Goal: Task Accomplishment & Management: Complete application form

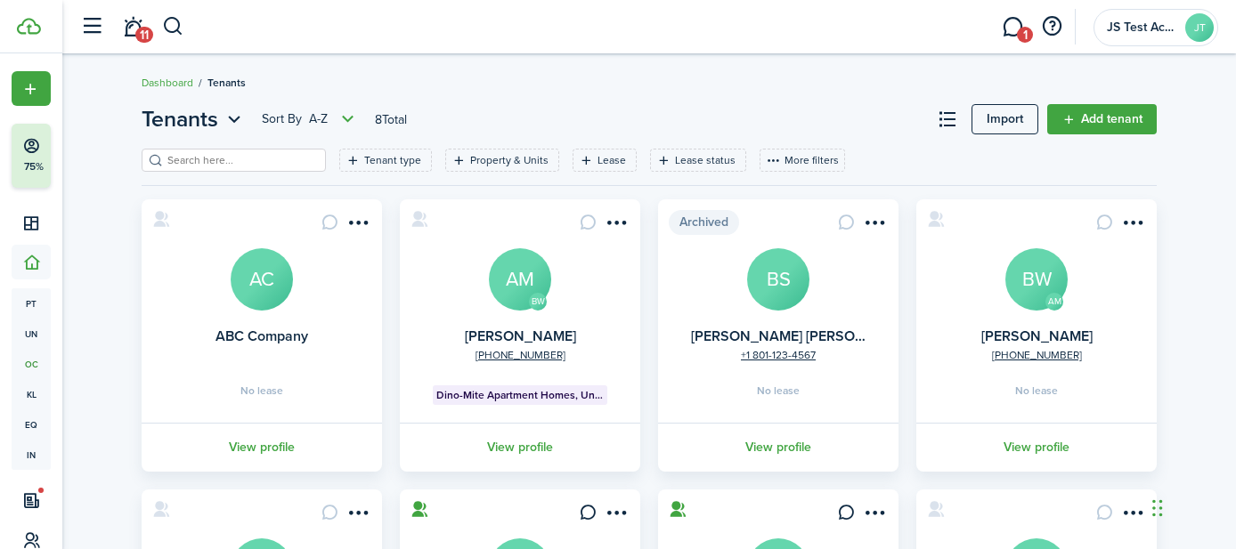
scroll to position [183, 0]
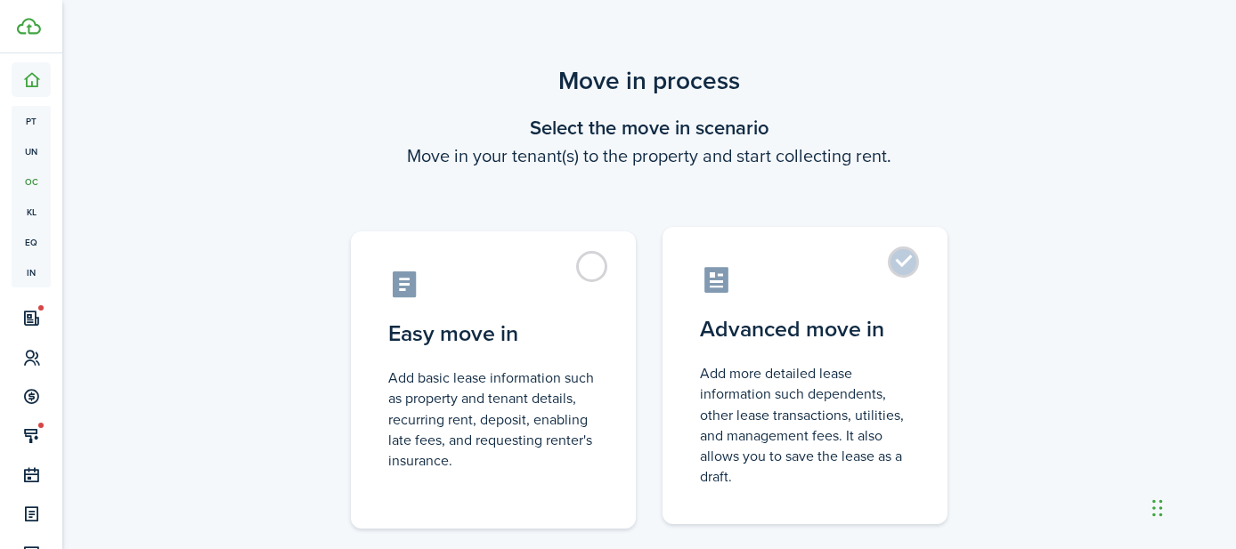
click at [905, 265] on label "Advanced move in Add more detailed lease information such dependents, other lea…" at bounding box center [804, 375] width 285 height 297
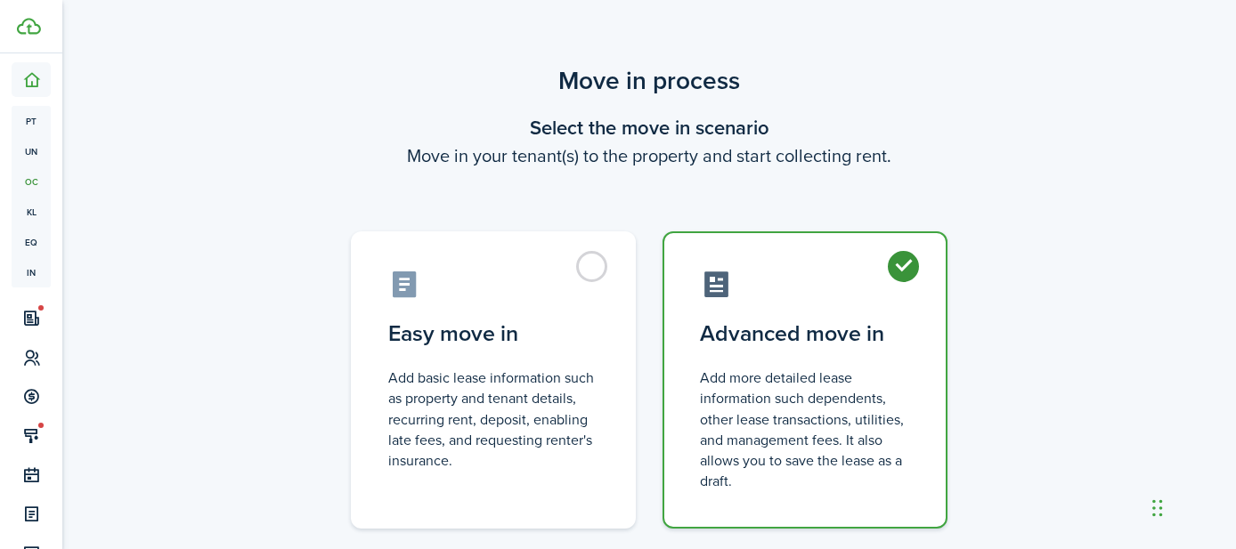
radio input "true"
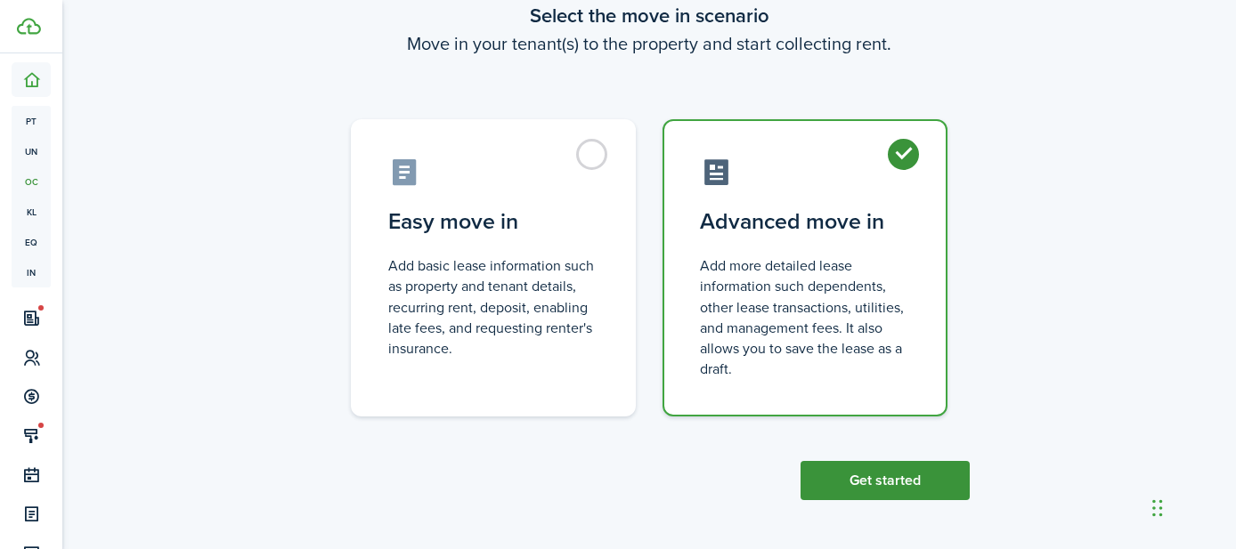
click at [878, 473] on button "Get started" at bounding box center [884, 480] width 169 height 39
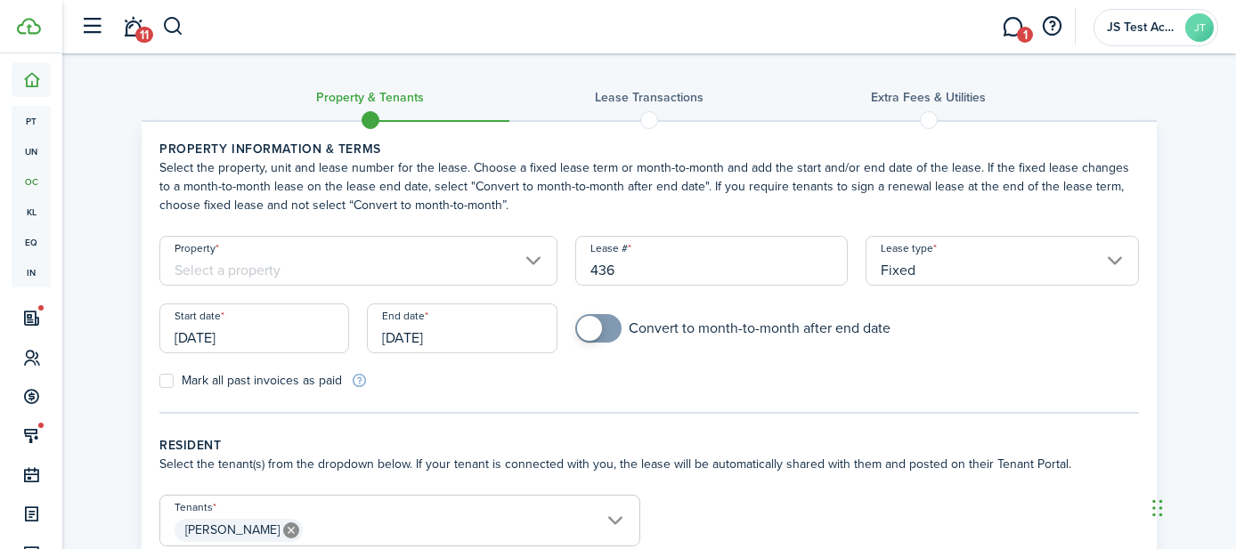
click at [349, 267] on input "Property" at bounding box center [358, 261] width 398 height 50
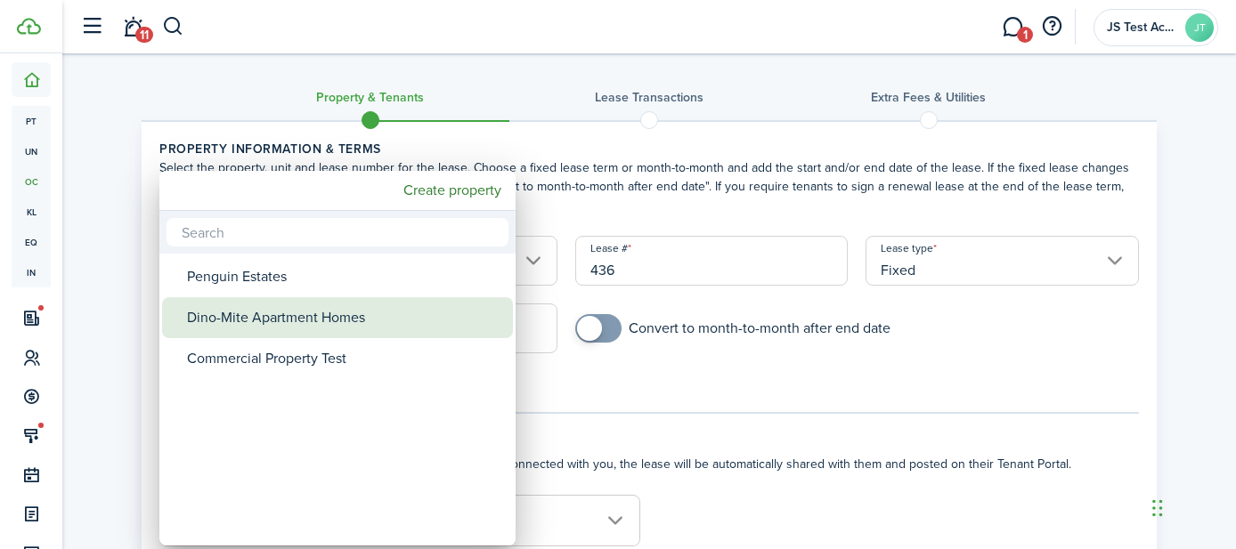
click at [323, 317] on div "Dino-Mite Apartment Homes" at bounding box center [344, 317] width 315 height 41
type input "Dino-Mite Apartment Homes"
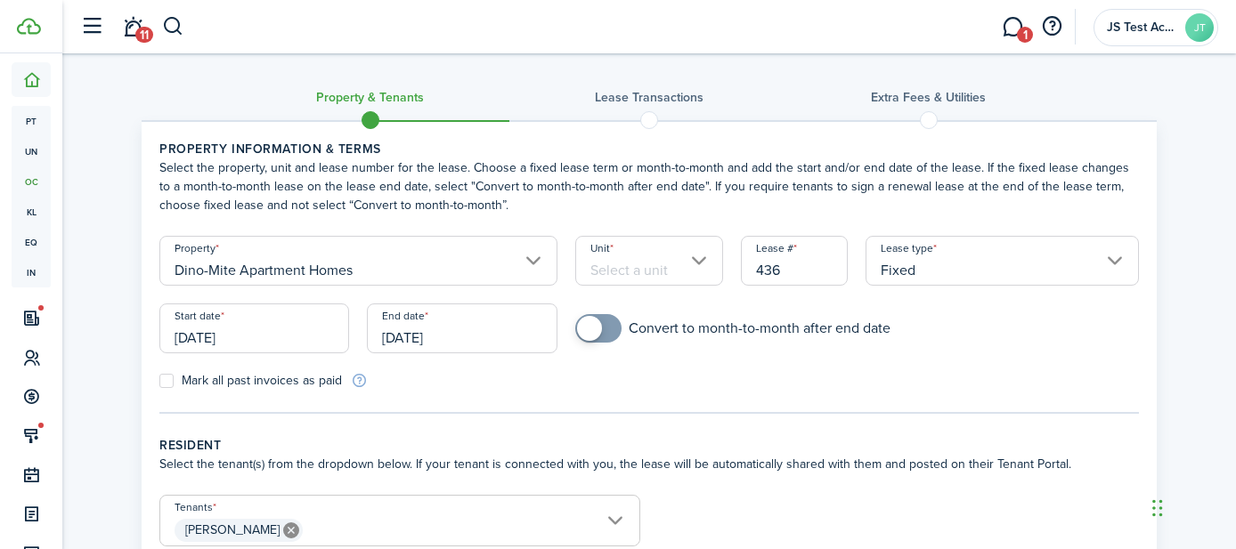
click at [600, 263] on input "Unit" at bounding box center [649, 261] width 149 height 50
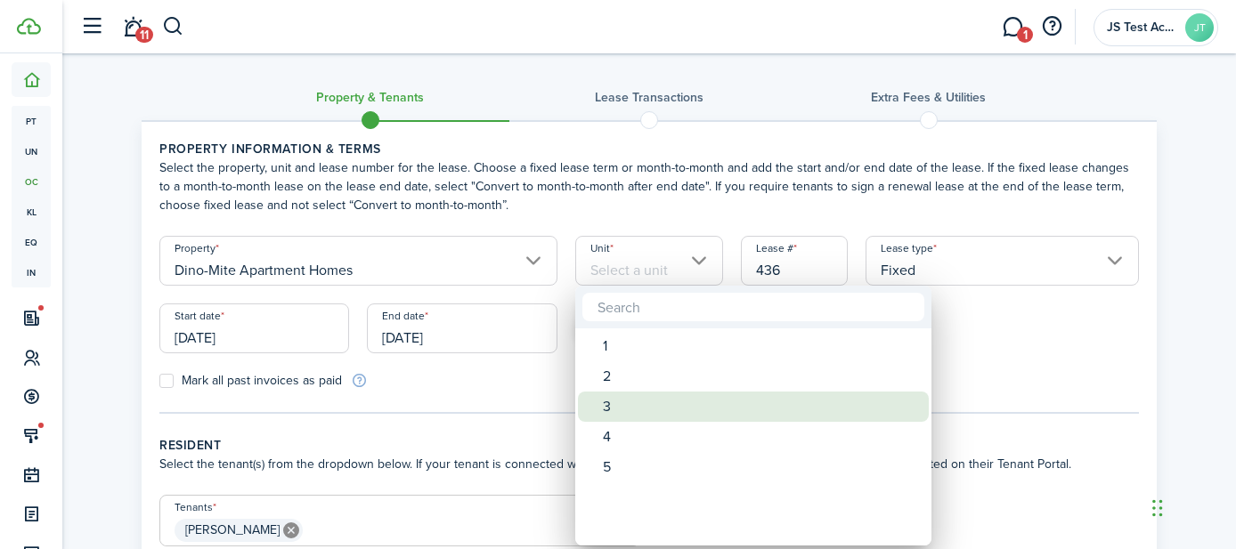
click at [612, 413] on div "3" at bounding box center [760, 407] width 315 height 30
type input "3"
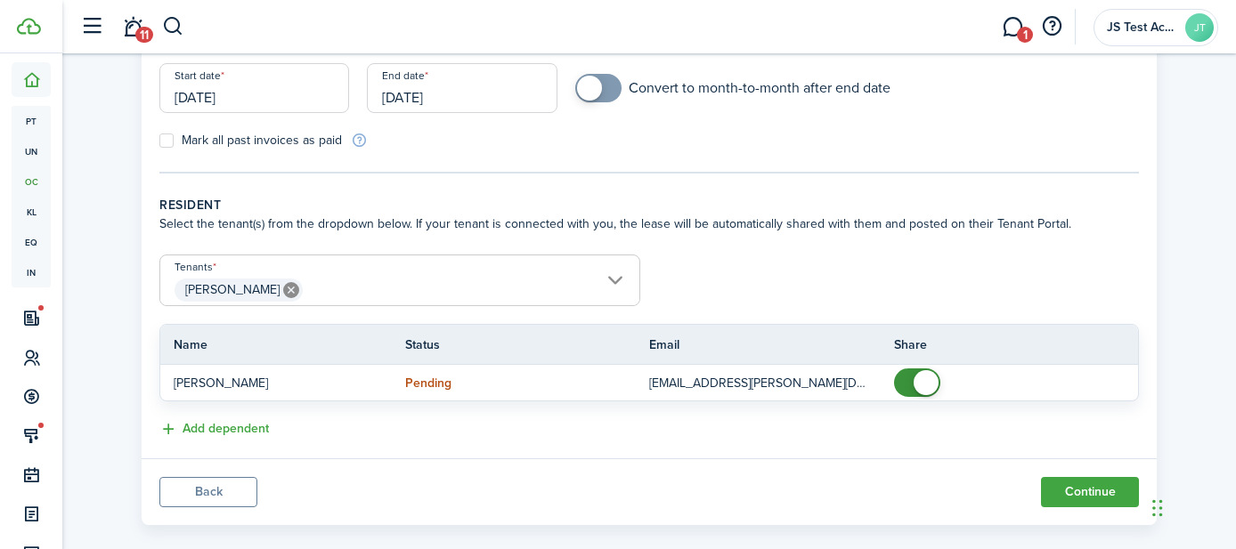
scroll to position [265, 0]
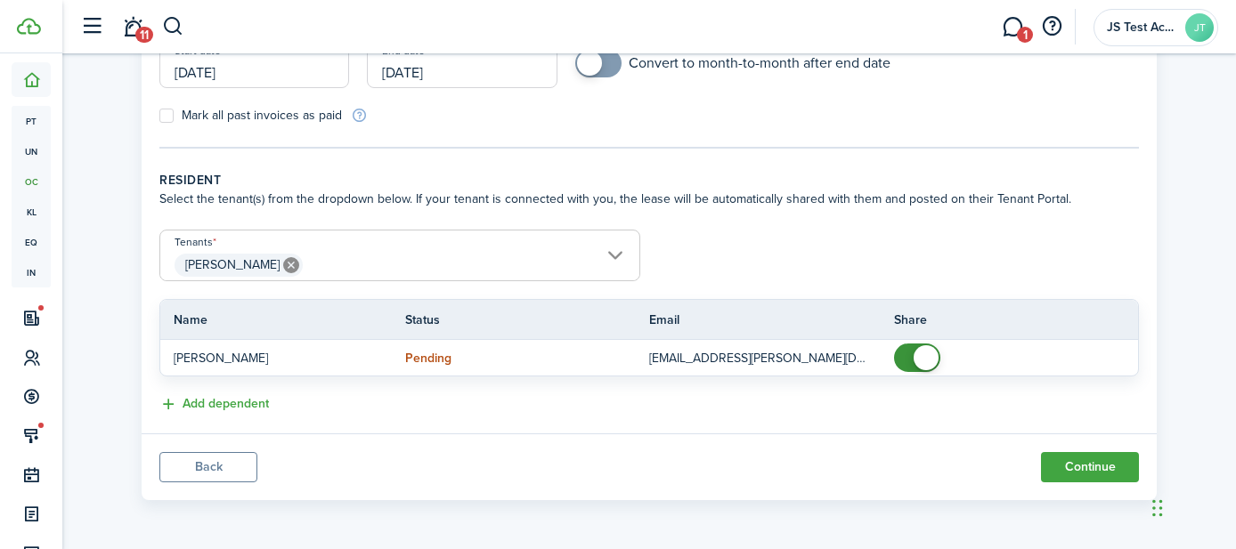
click at [376, 263] on span "[PERSON_NAME]" at bounding box center [399, 265] width 479 height 30
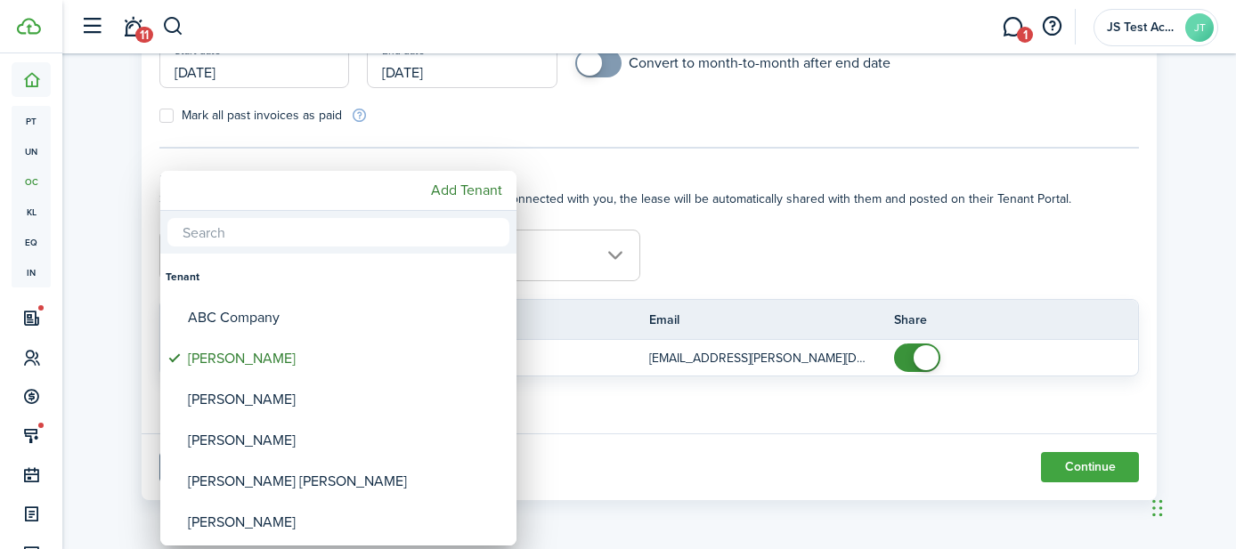
click at [784, 251] on div at bounding box center [618, 275] width 1521 height 834
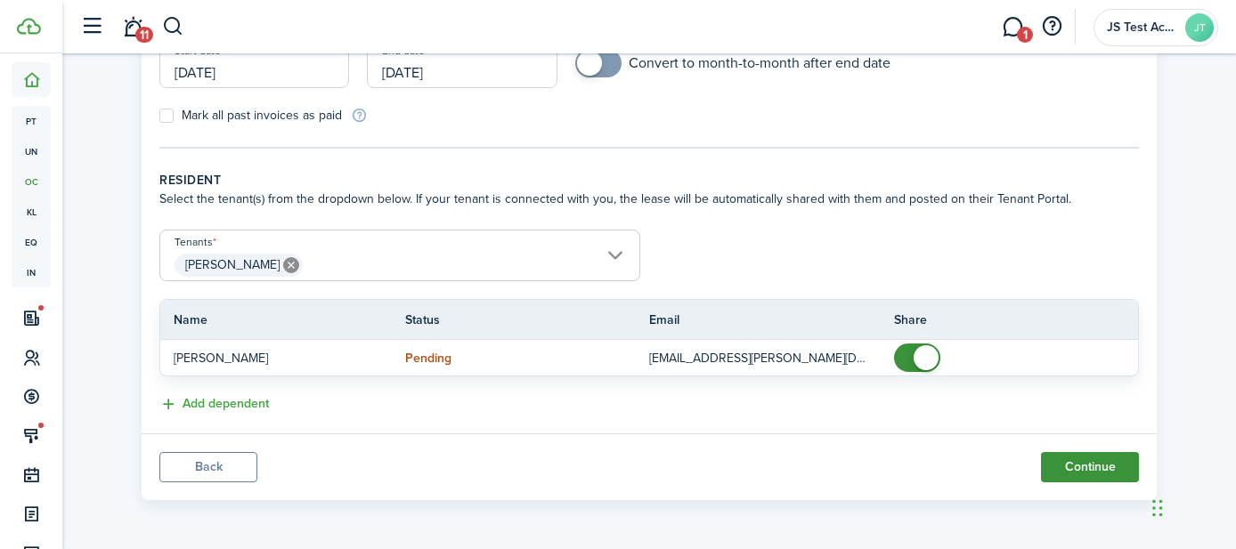
click at [1075, 464] on button "Continue" at bounding box center [1090, 467] width 98 height 30
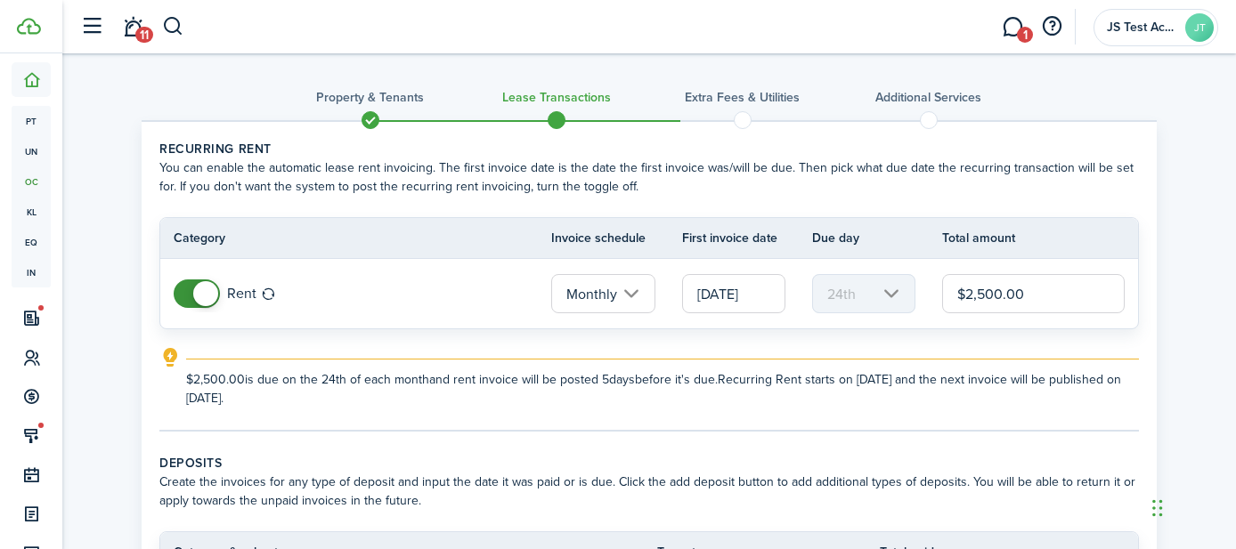
click at [731, 299] on input "[DATE]" at bounding box center [733, 293] width 103 height 39
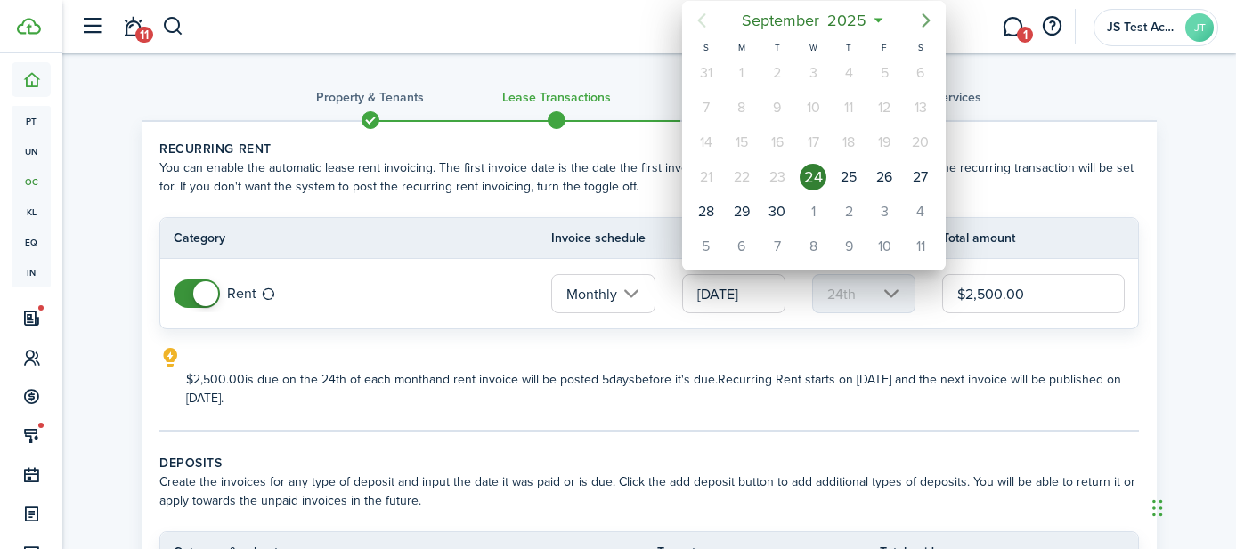
click at [923, 22] on icon "Next page" at bounding box center [925, 20] width 21 height 21
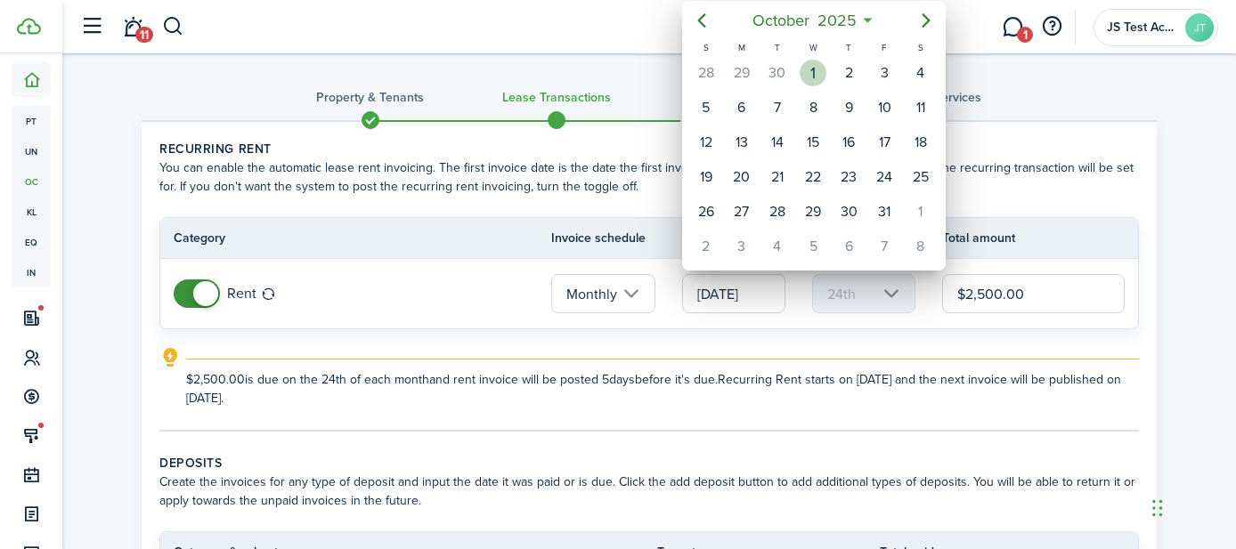
click at [816, 72] on div "1" at bounding box center [813, 73] width 27 height 27
type input "[DATE]"
type input "1st"
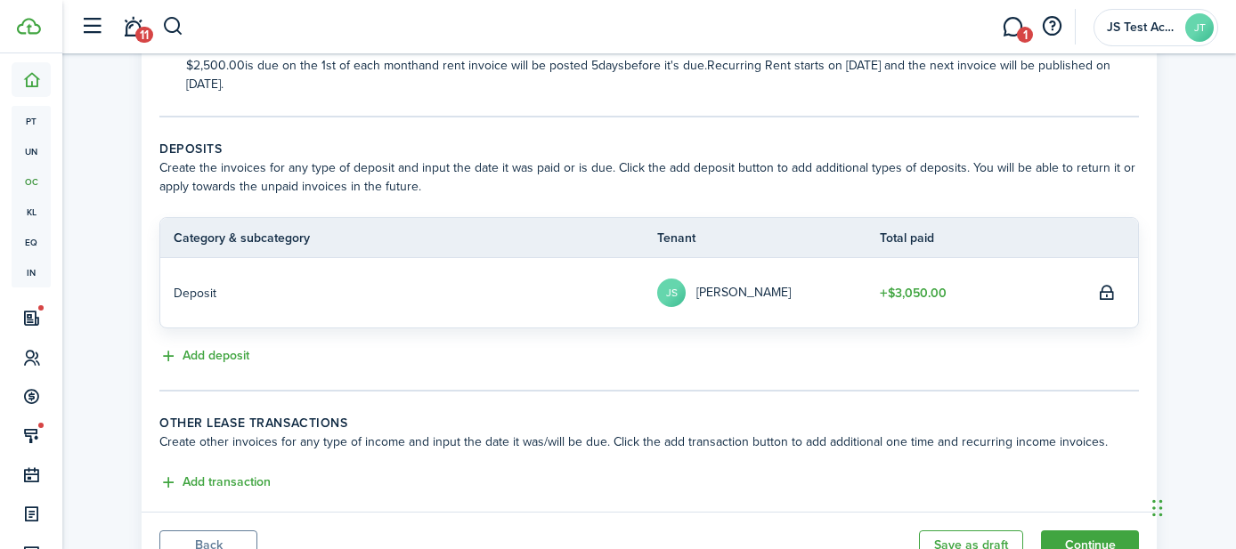
scroll to position [393, 0]
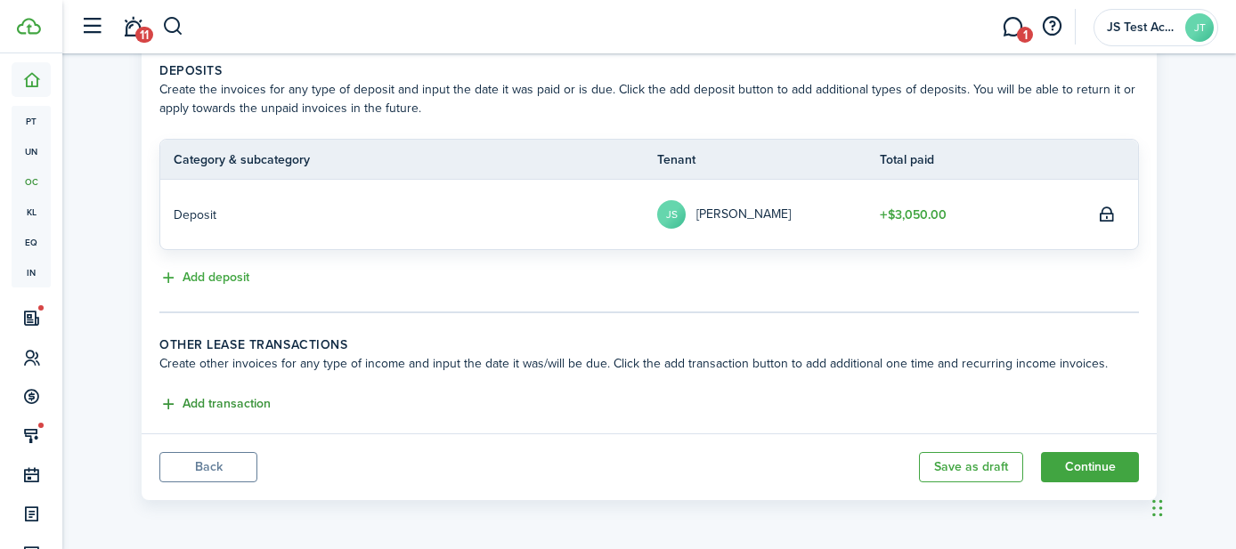
click at [232, 408] on button "Add transaction" at bounding box center [214, 404] width 111 height 20
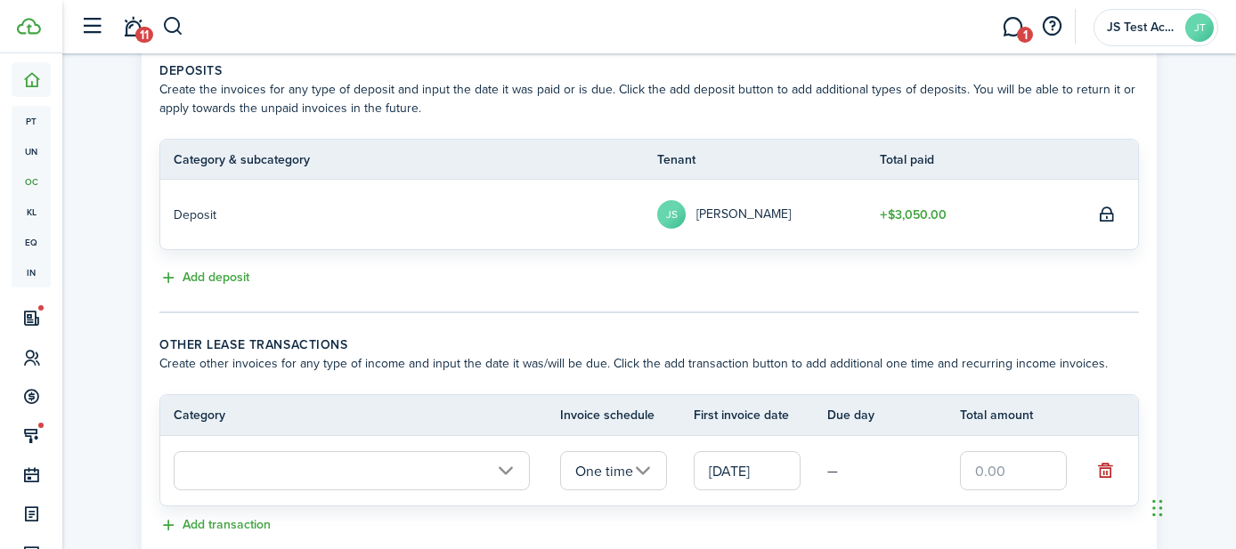
click at [261, 475] on input "text" at bounding box center [352, 470] width 356 height 39
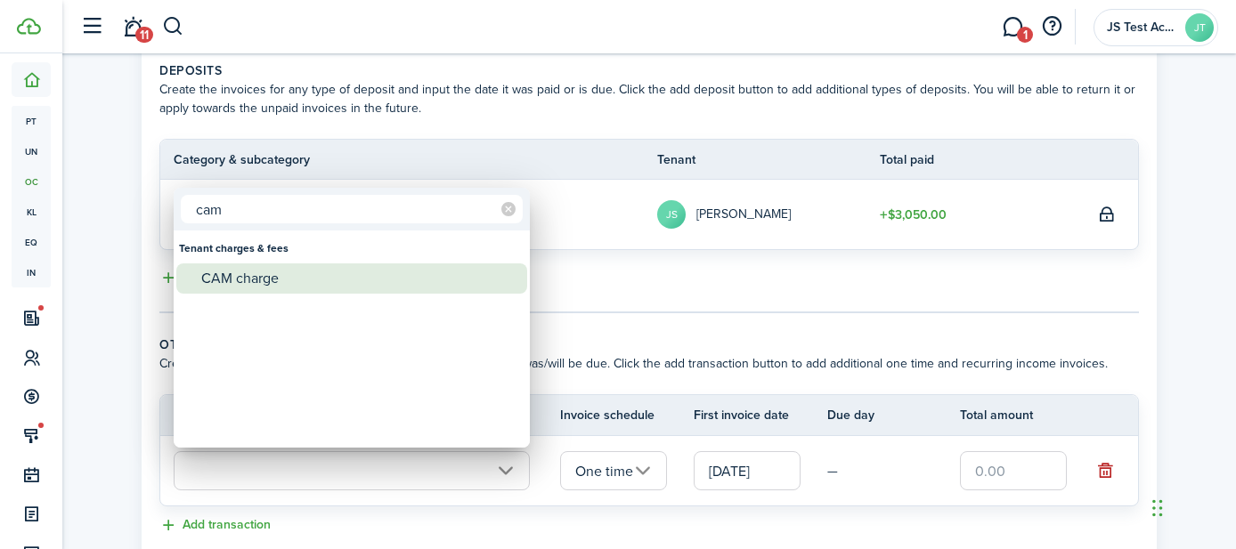
type input "cam"
click at [247, 279] on div "CAM charge" at bounding box center [358, 279] width 315 height 30
type input "Tenant charges & fees / CAM charge"
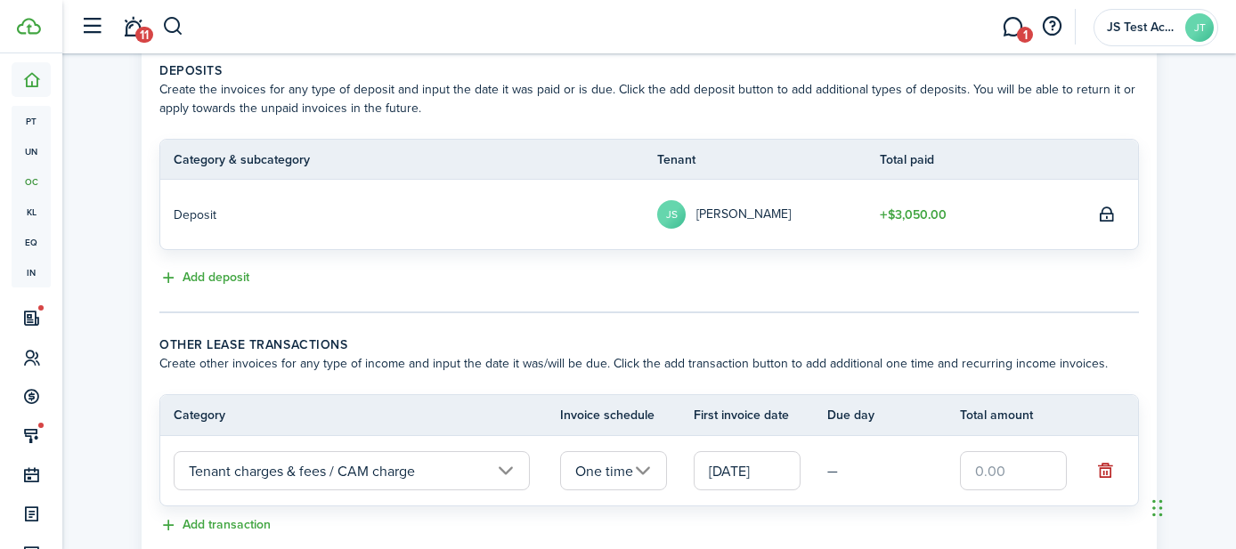
click at [1016, 472] on input "text" at bounding box center [1013, 470] width 107 height 39
type input "$250.00"
click at [894, 483] on td "—" at bounding box center [894, 472] width 134 height 28
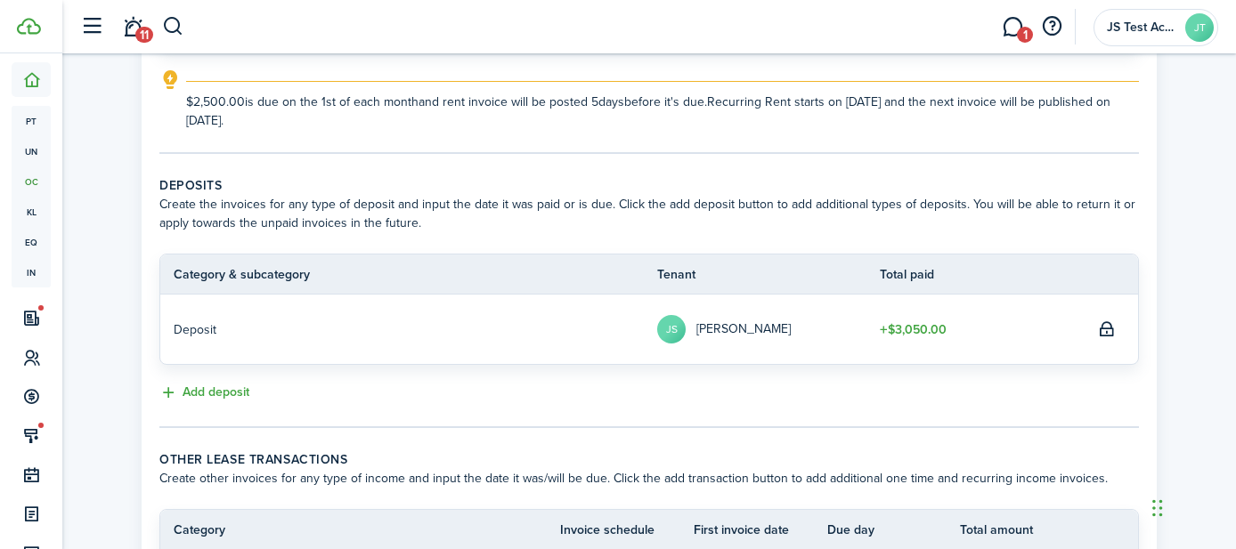
scroll to position [514, 0]
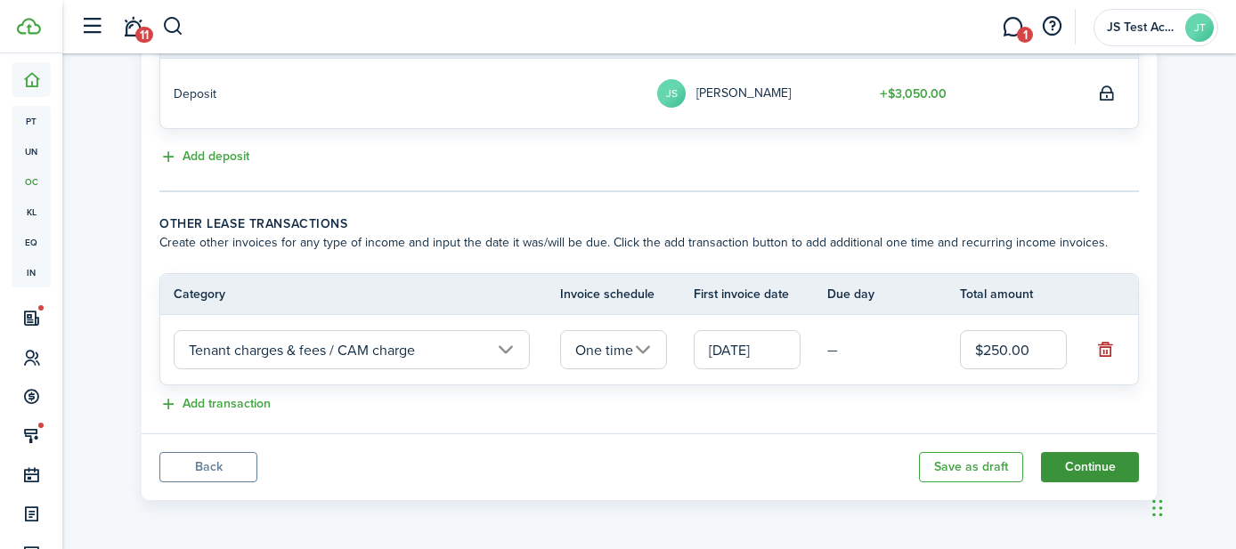
click at [1077, 461] on button "Continue" at bounding box center [1090, 467] width 98 height 30
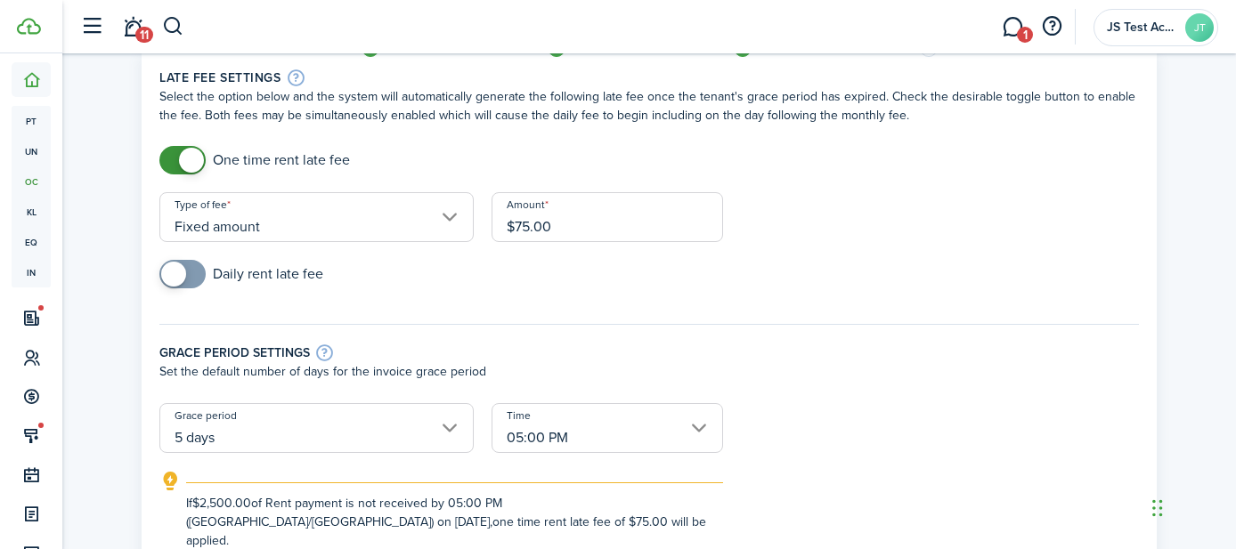
scroll to position [88, 0]
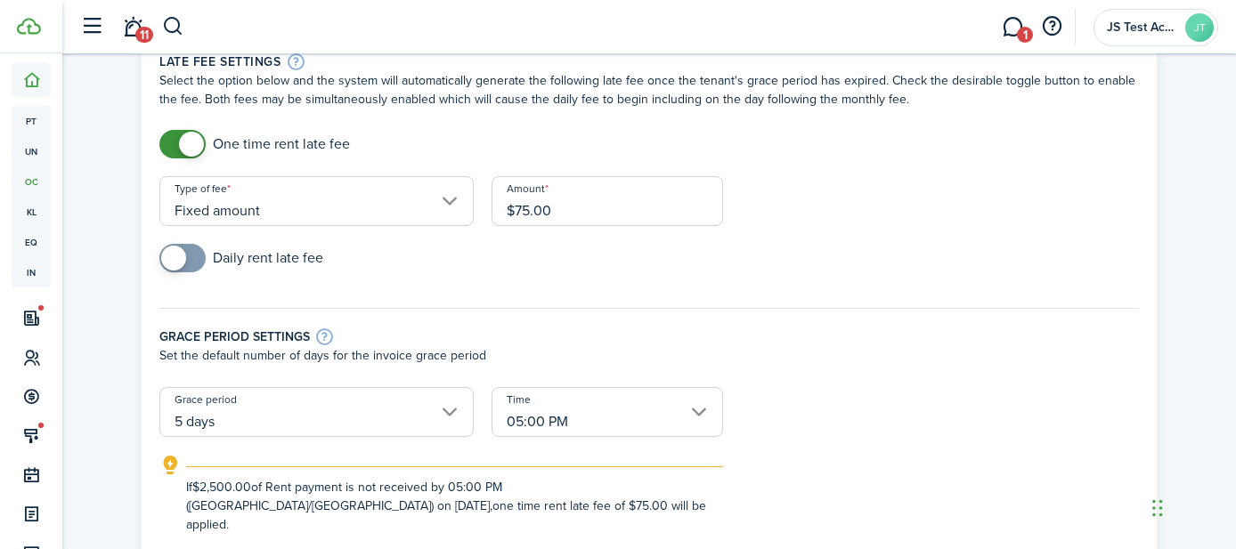
click at [399, 197] on input "Fixed amount" at bounding box center [316, 201] width 314 height 50
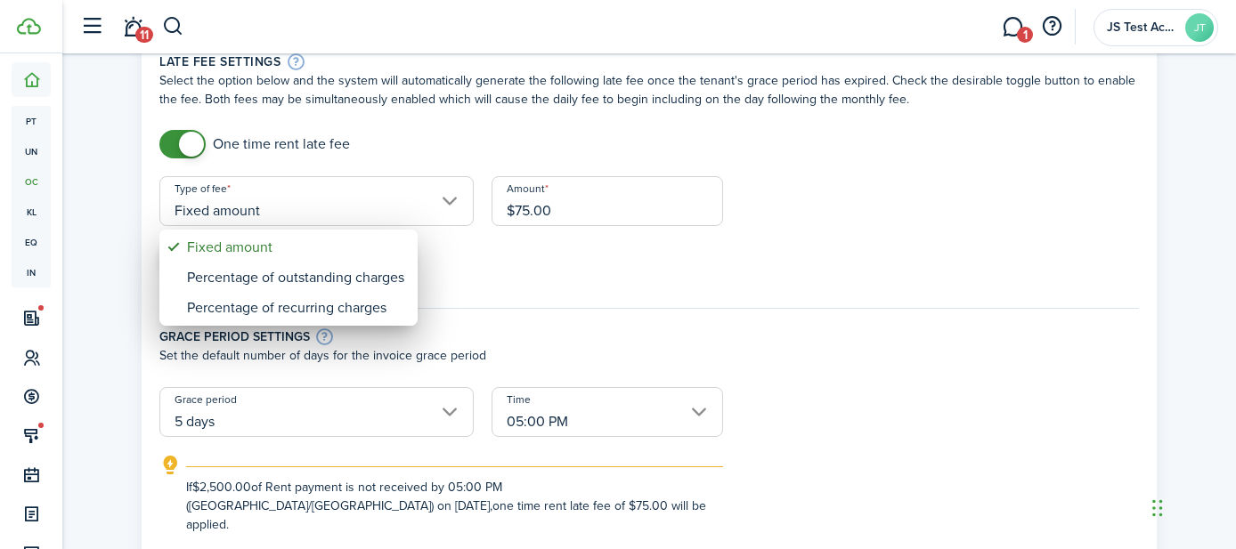
click at [578, 280] on div at bounding box center [618, 275] width 1521 height 834
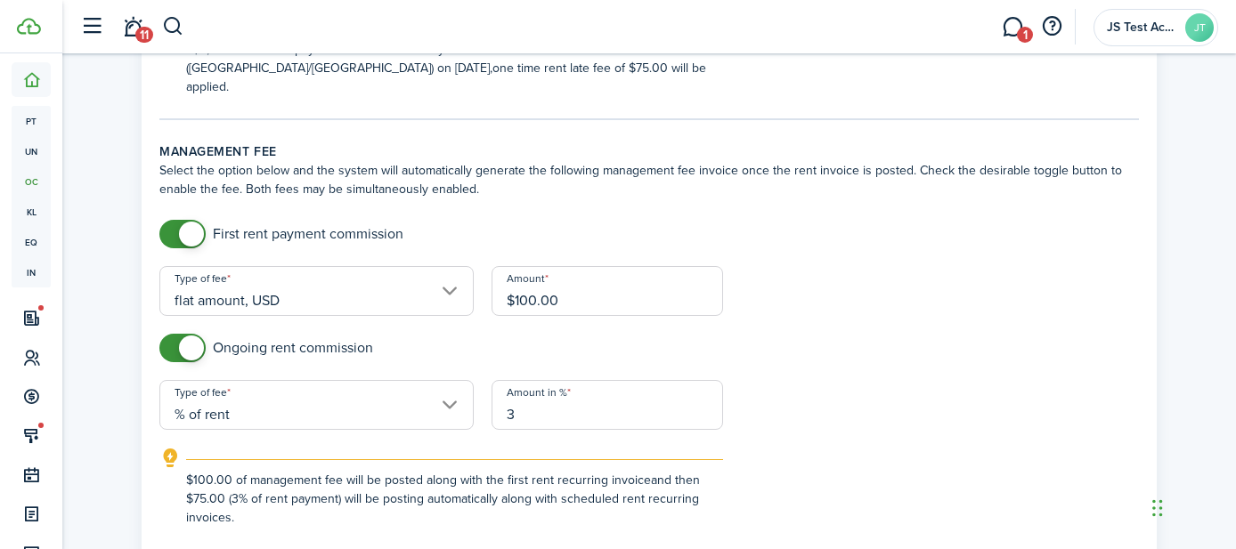
scroll to position [532, 0]
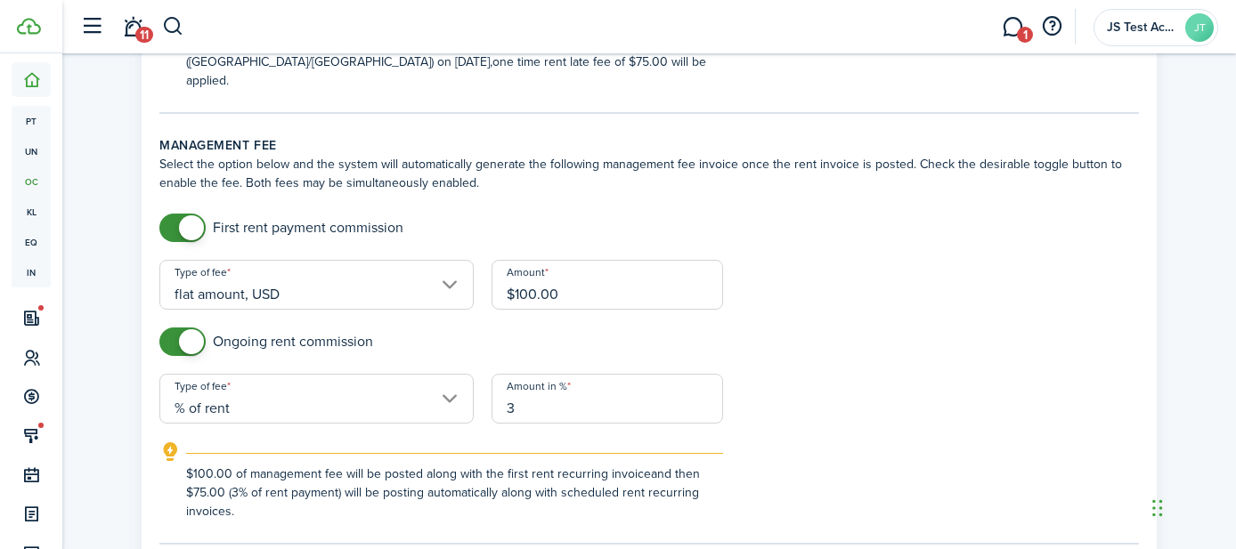
checkbox input "false"
click at [174, 214] on span at bounding box center [183, 228] width 18 height 28
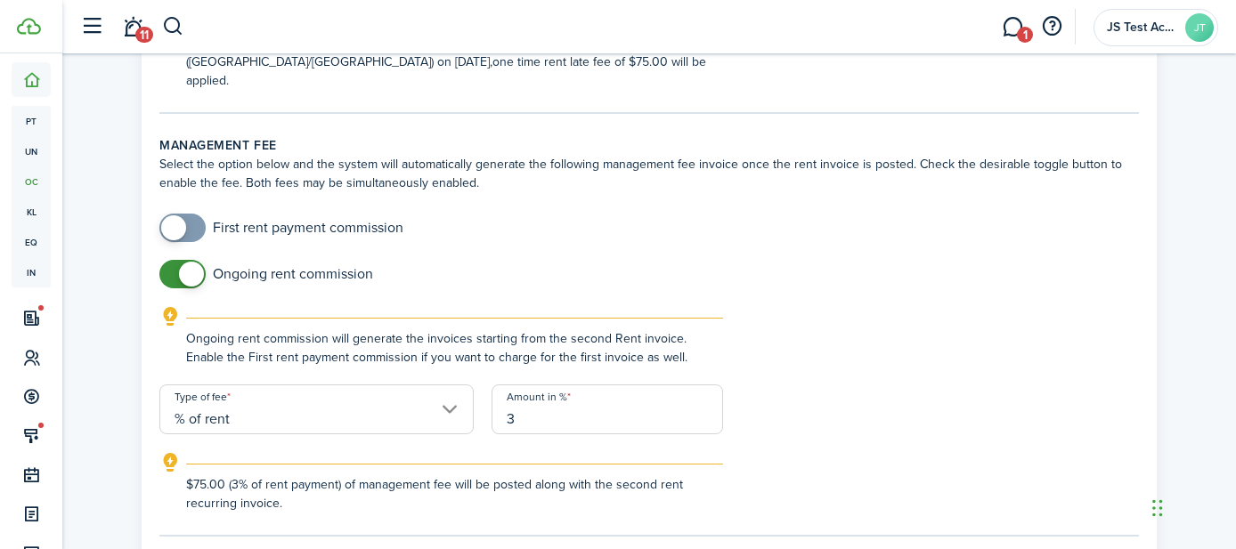
checkbox input "false"
click at [174, 260] on span at bounding box center [183, 274] width 18 height 28
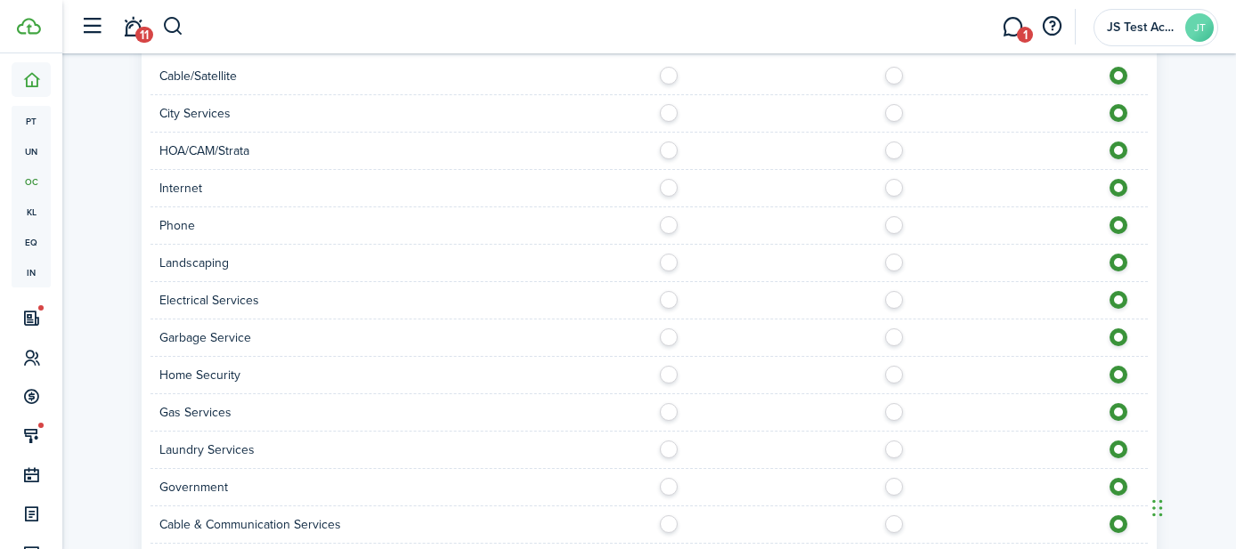
scroll to position [1630, 0]
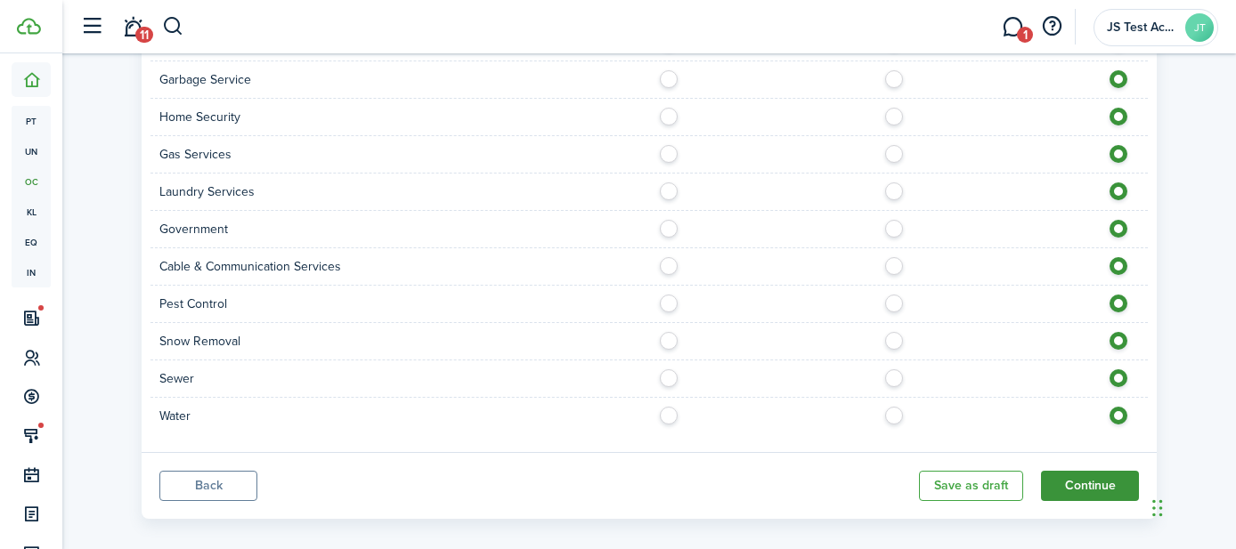
click at [1076, 471] on button "Continue" at bounding box center [1090, 486] width 98 height 30
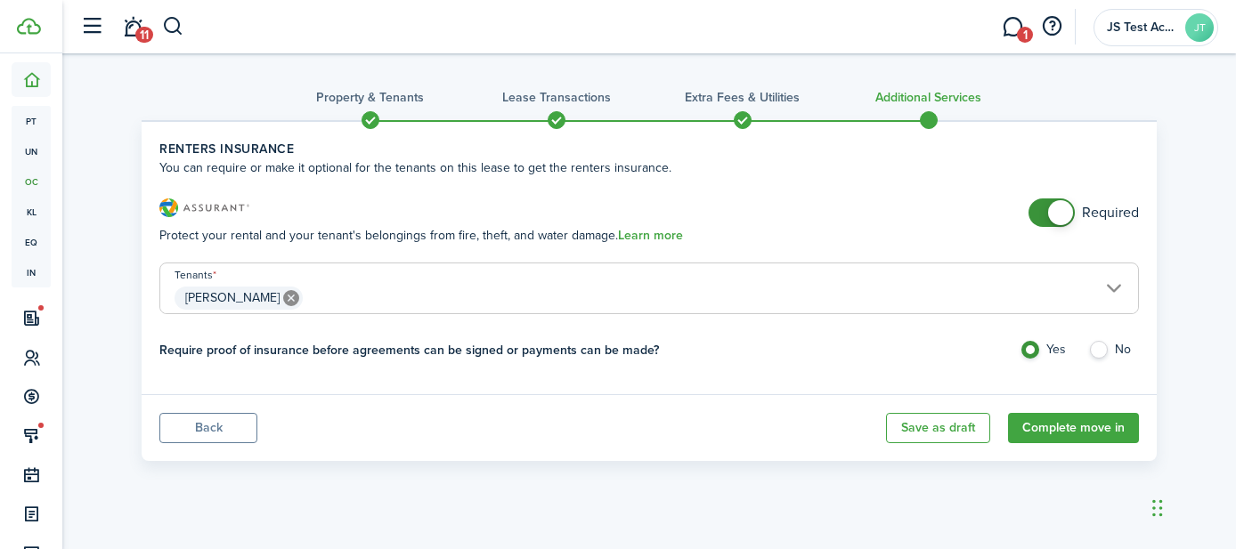
checkbox input "false"
click at [1043, 213] on span at bounding box center [1052, 213] width 18 height 28
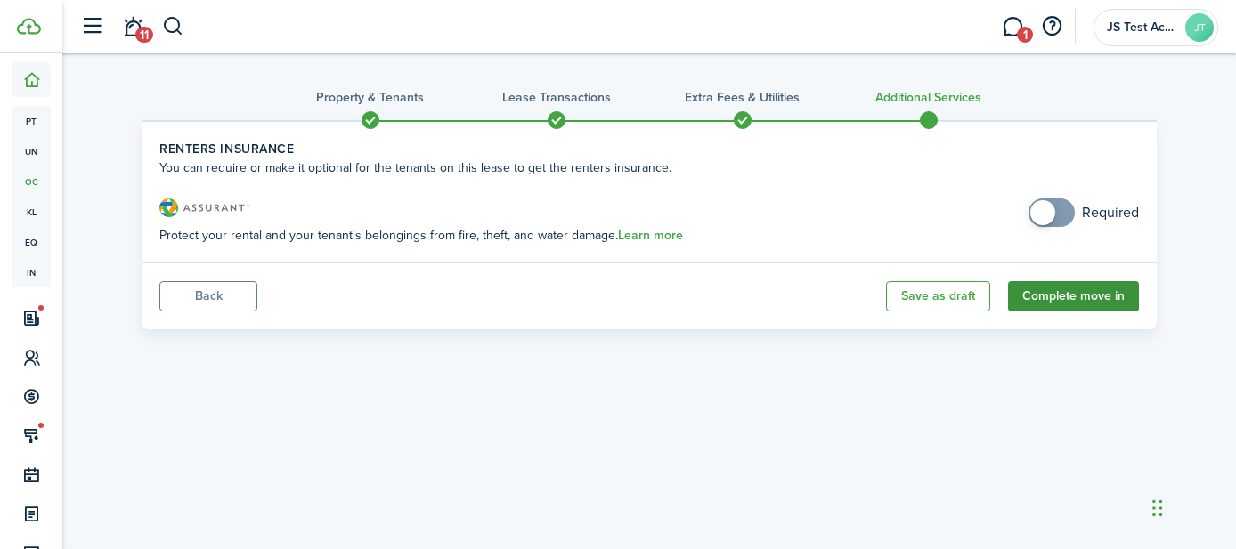
click at [1063, 298] on button "Complete move in" at bounding box center [1073, 296] width 131 height 30
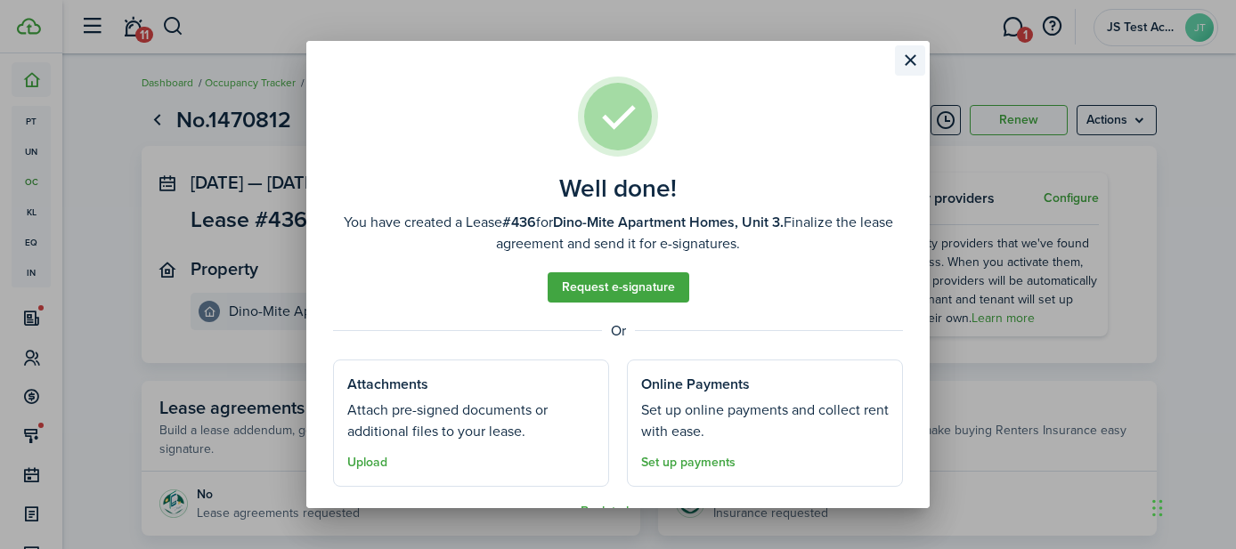
click at [906, 60] on button "Close modal" at bounding box center [910, 60] width 30 height 30
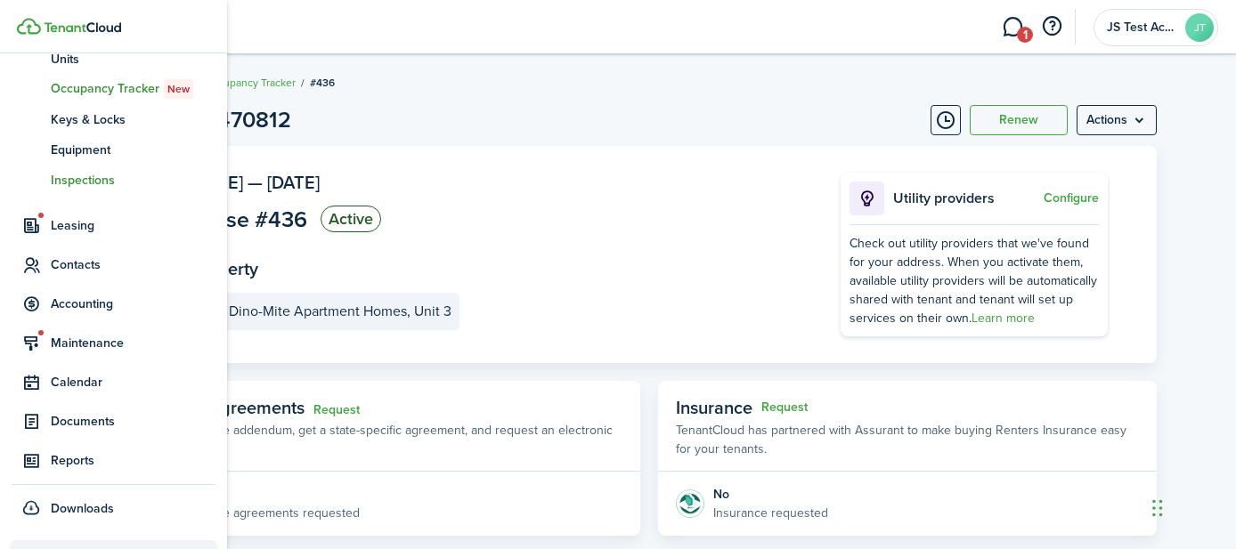
scroll to position [288, 0]
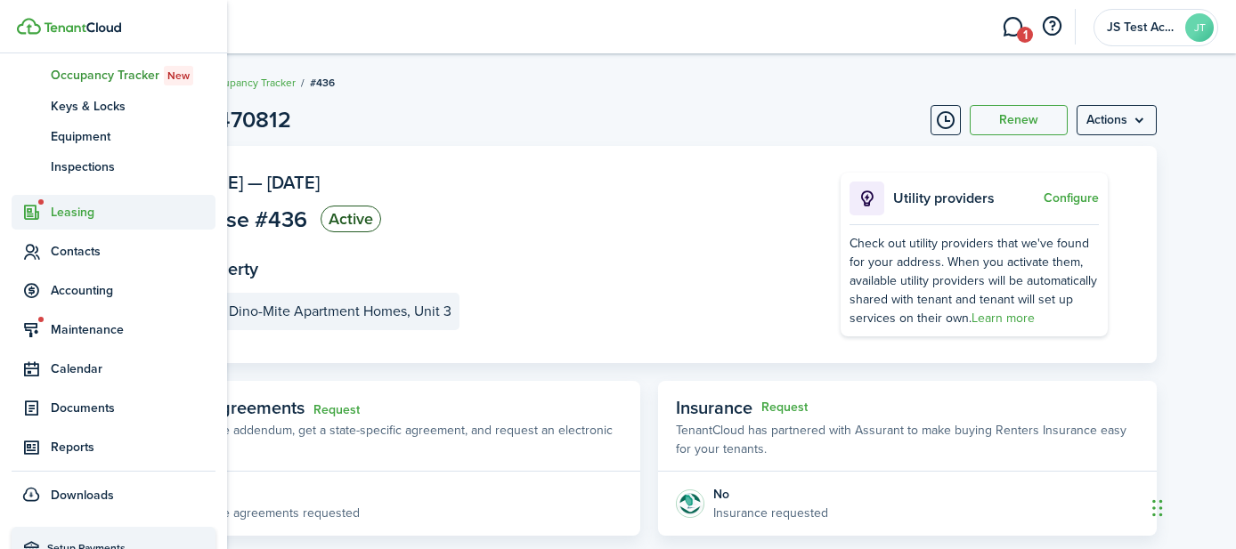
click at [72, 209] on span "Leasing" at bounding box center [133, 212] width 165 height 19
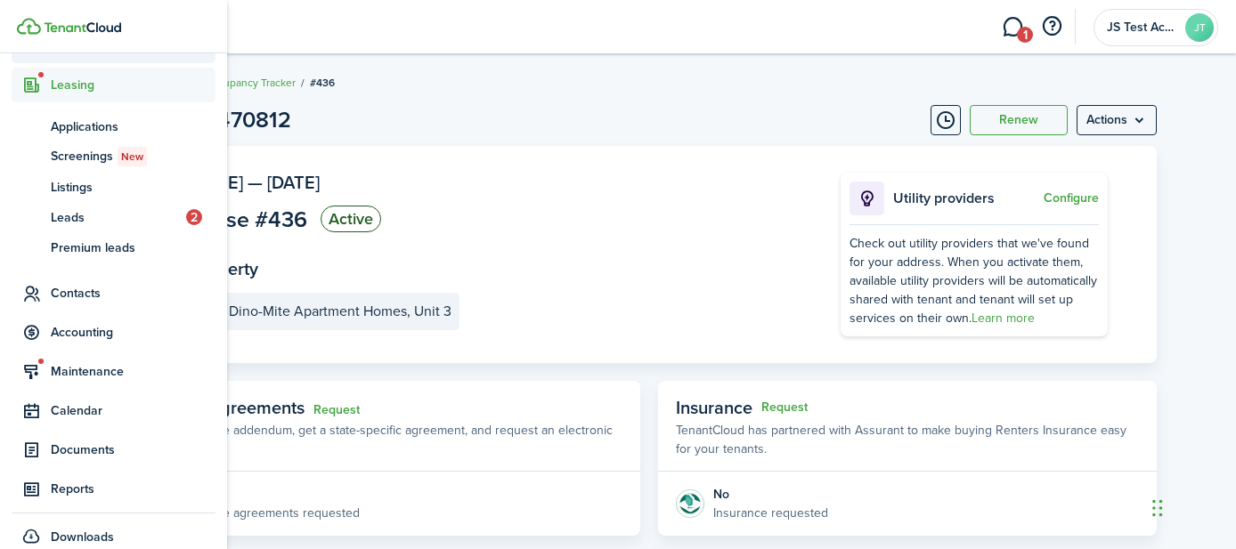
scroll to position [213, 0]
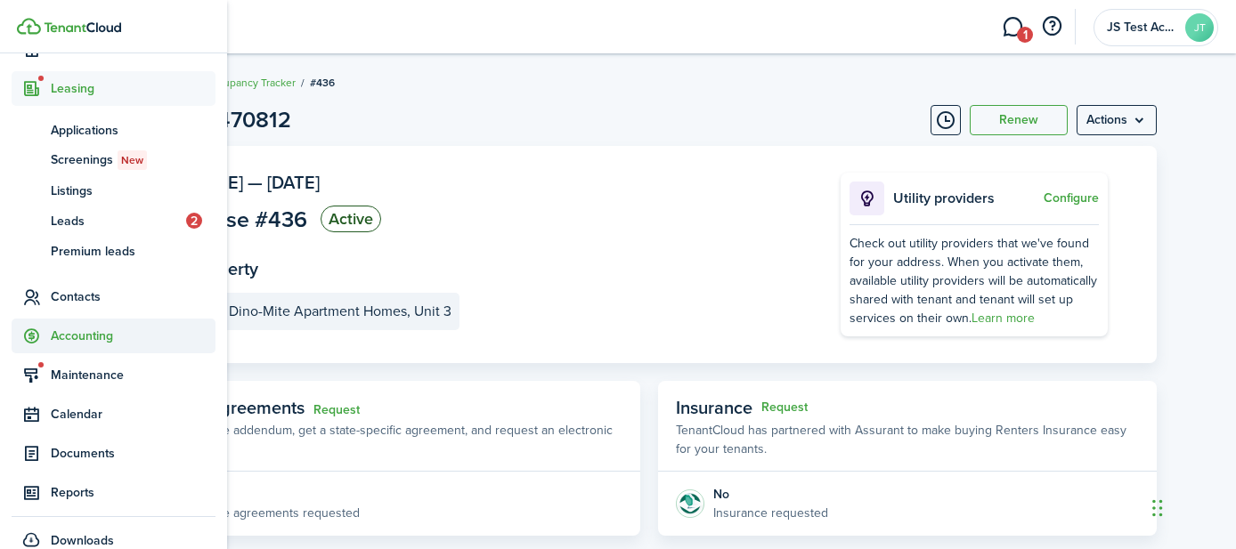
click at [73, 341] on span "Accounting" at bounding box center [133, 336] width 165 height 19
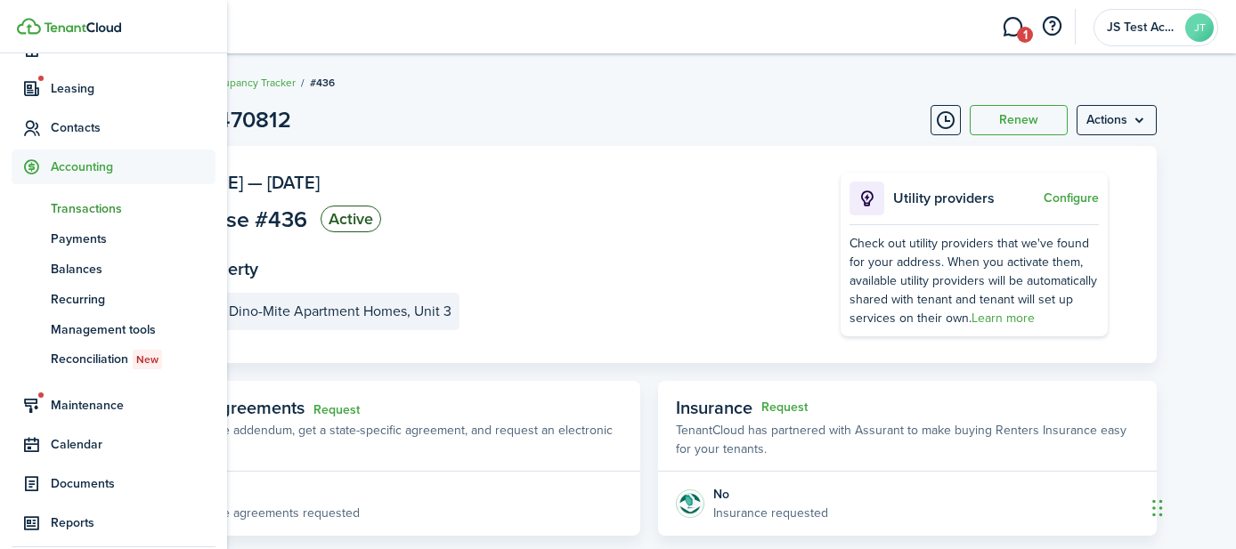
click at [85, 201] on span "Transactions" at bounding box center [133, 208] width 165 height 19
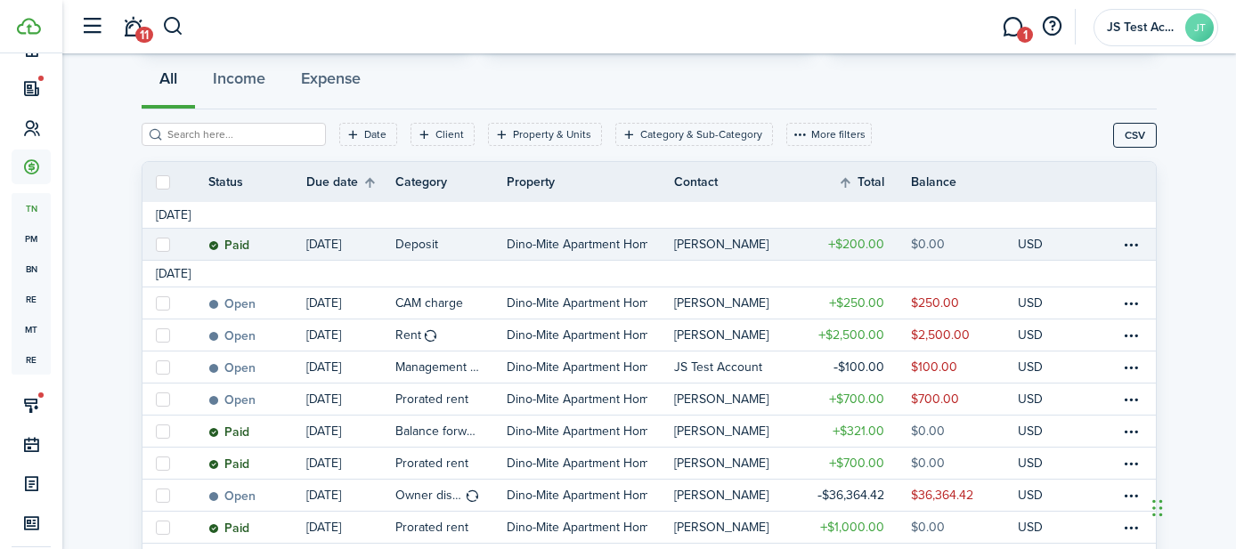
scroll to position [160, 0]
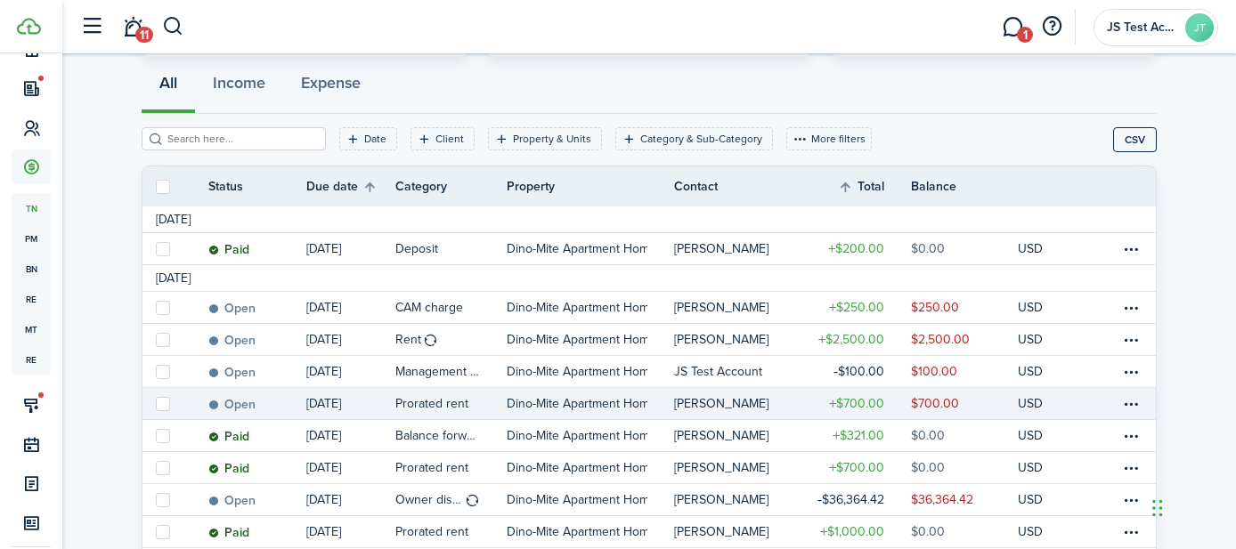
click at [272, 402] on link "Open" at bounding box center [257, 403] width 98 height 31
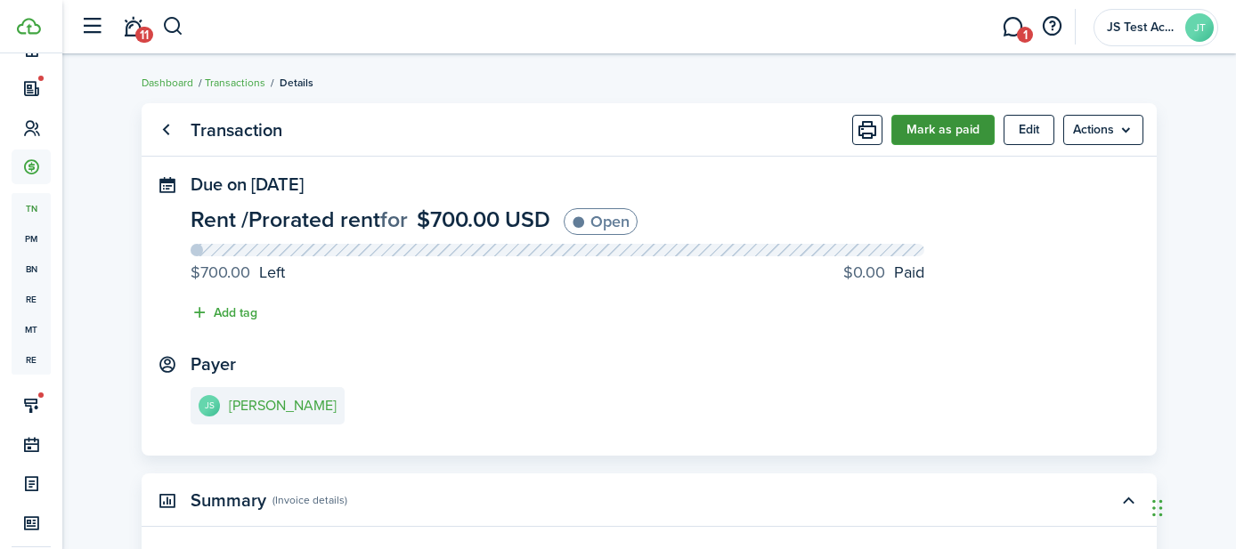
click at [935, 138] on button "Mark as paid" at bounding box center [942, 130] width 103 height 30
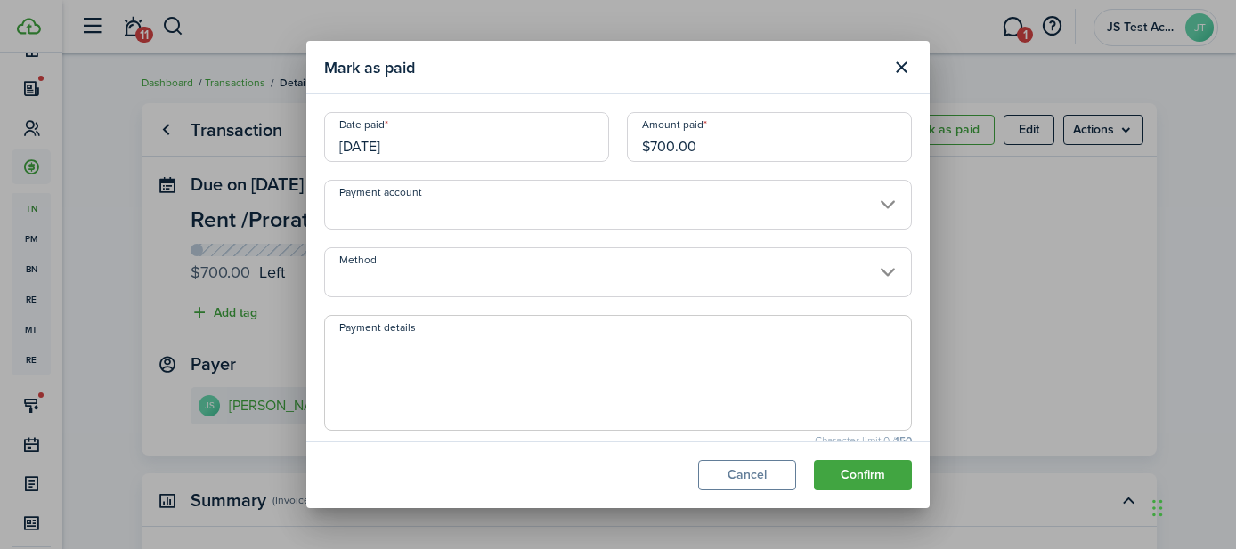
click at [419, 273] on input "Method" at bounding box center [618, 273] width 588 height 50
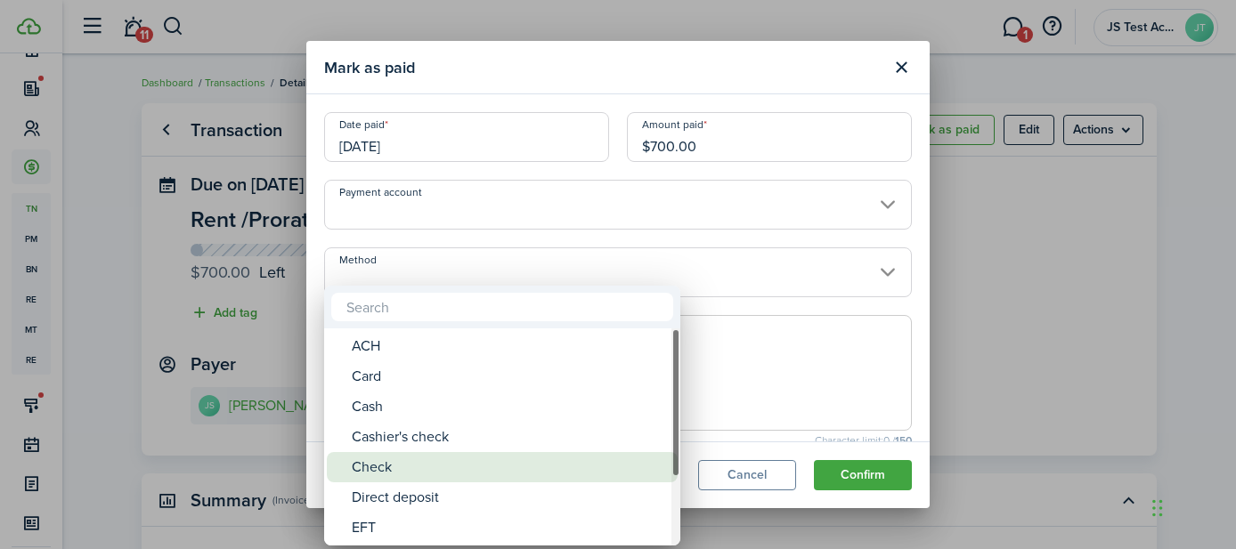
click at [394, 467] on div "Check" at bounding box center [509, 467] width 315 height 30
type input "Check"
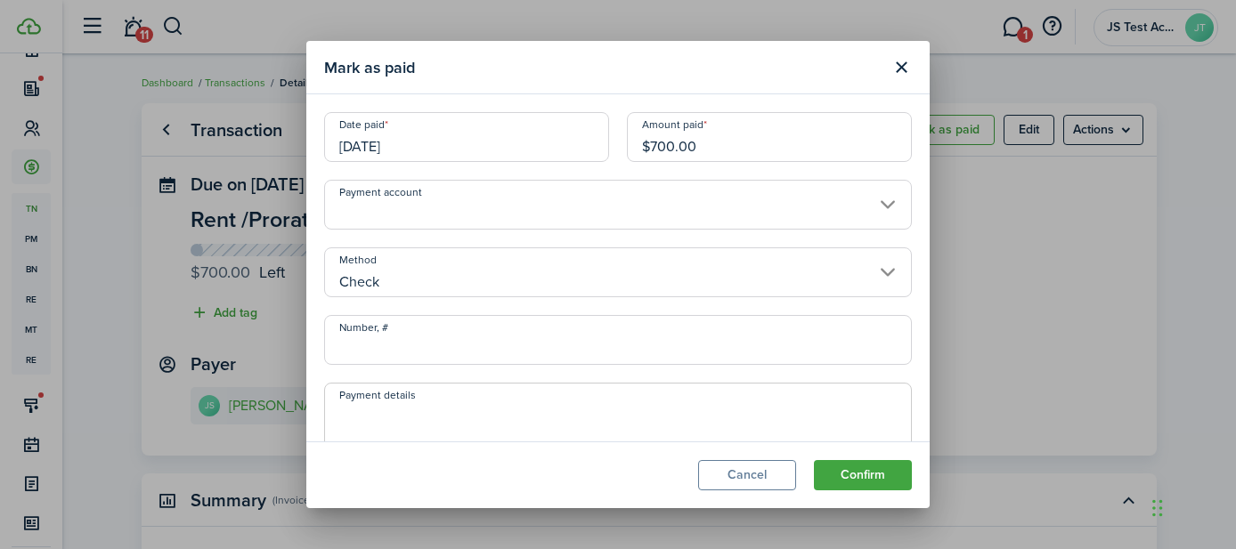
click at [475, 346] on input "Number, #" at bounding box center [618, 340] width 588 height 50
type input "4567"
click at [852, 483] on button "Confirm" at bounding box center [863, 475] width 98 height 30
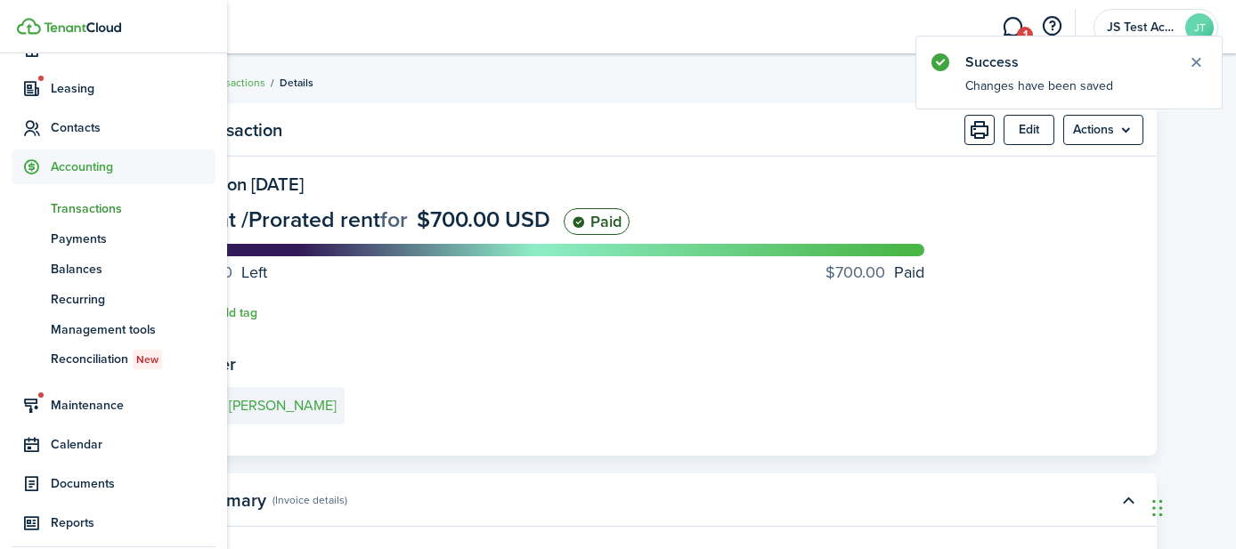
click at [77, 213] on span "Transactions" at bounding box center [133, 208] width 165 height 19
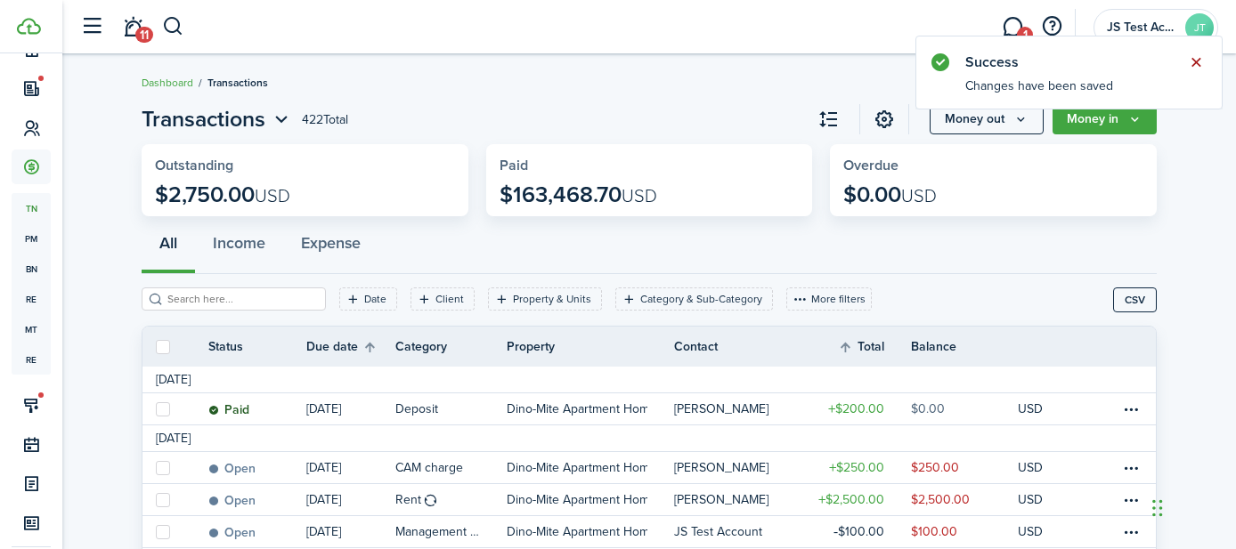
click at [1190, 62] on button "Close notify" at bounding box center [1195, 62] width 25 height 25
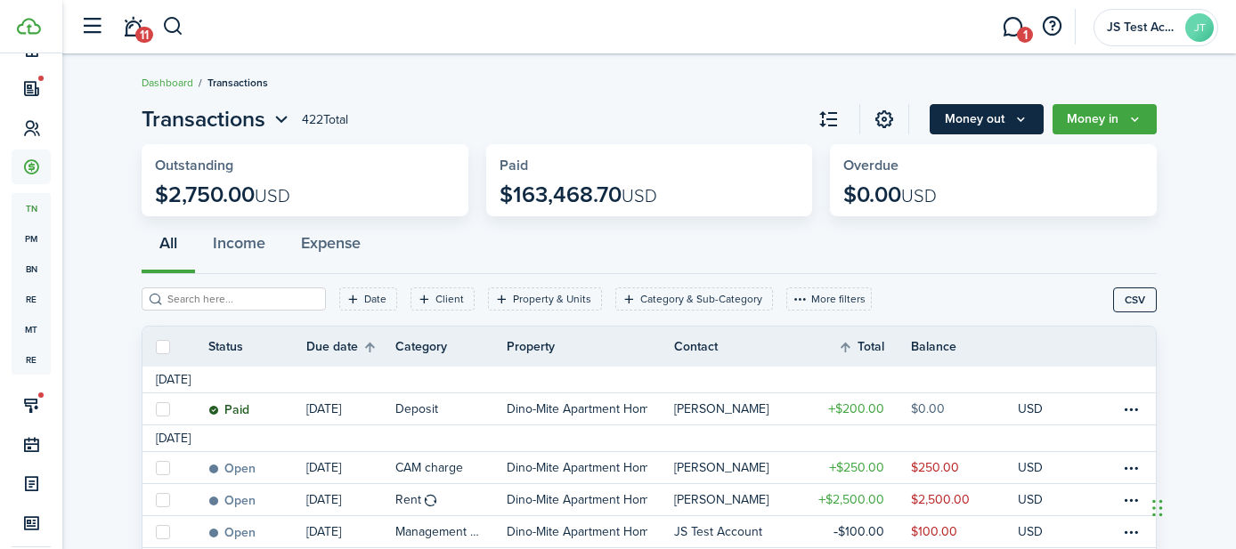
click at [985, 123] on button "Money out" at bounding box center [987, 119] width 114 height 30
click at [773, 264] on div "All Income Expense" at bounding box center [649, 247] width 1015 height 53
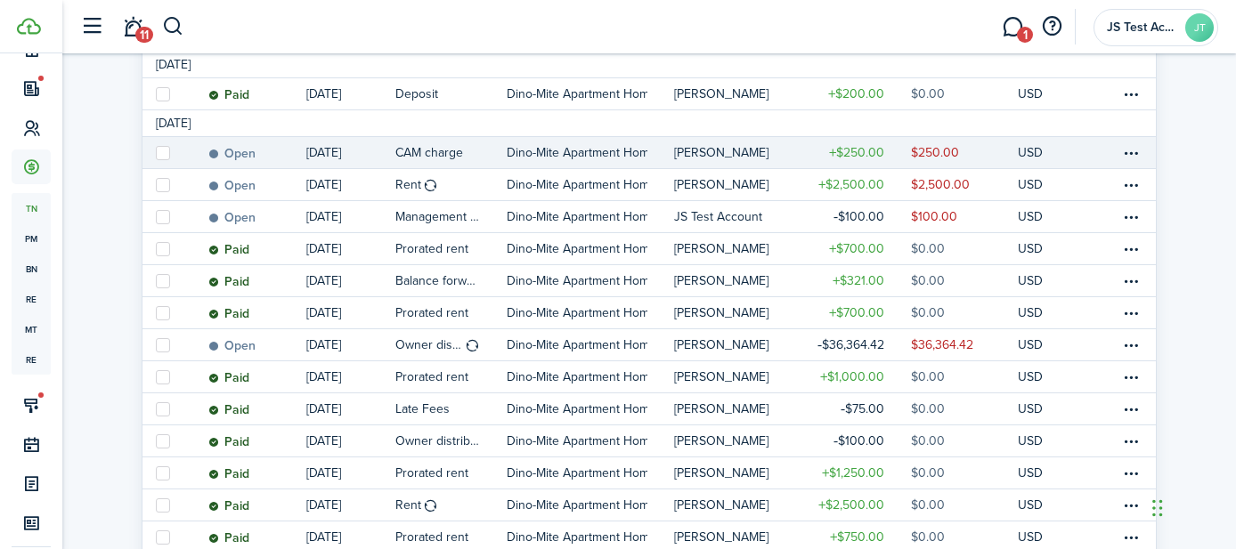
scroll to position [436, 0]
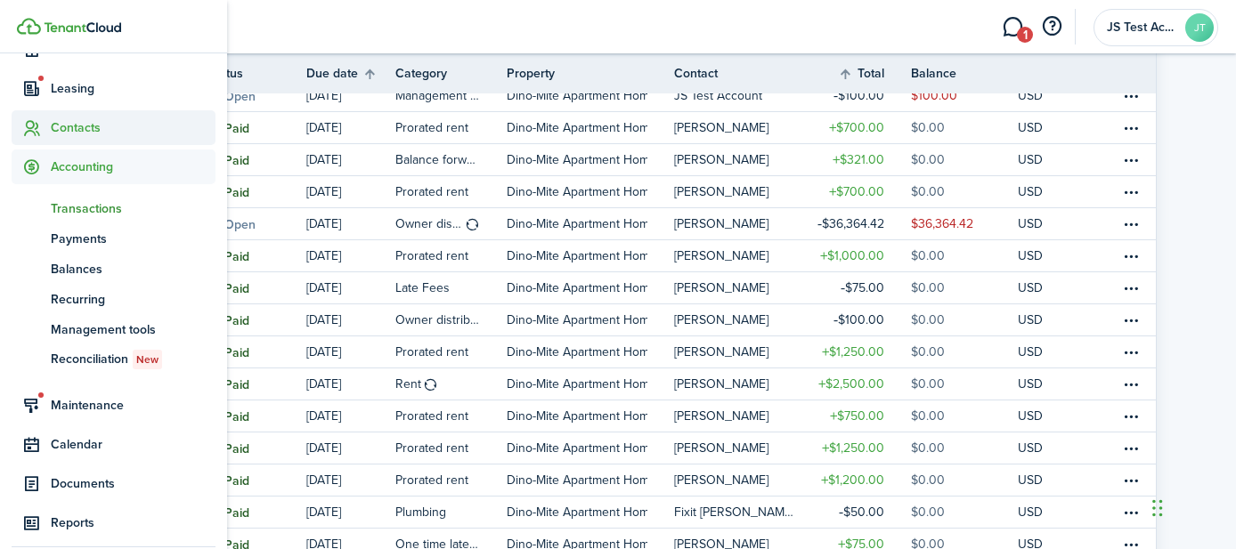
click at [59, 128] on span "Contacts" at bounding box center [133, 127] width 165 height 19
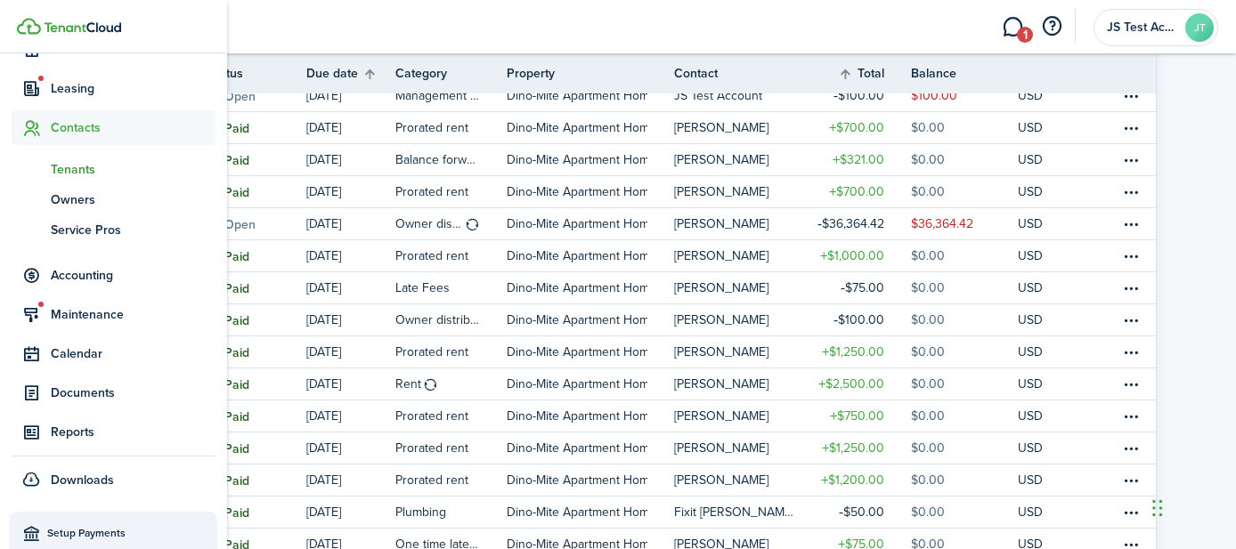
click at [79, 173] on span "Tenants" at bounding box center [133, 169] width 165 height 19
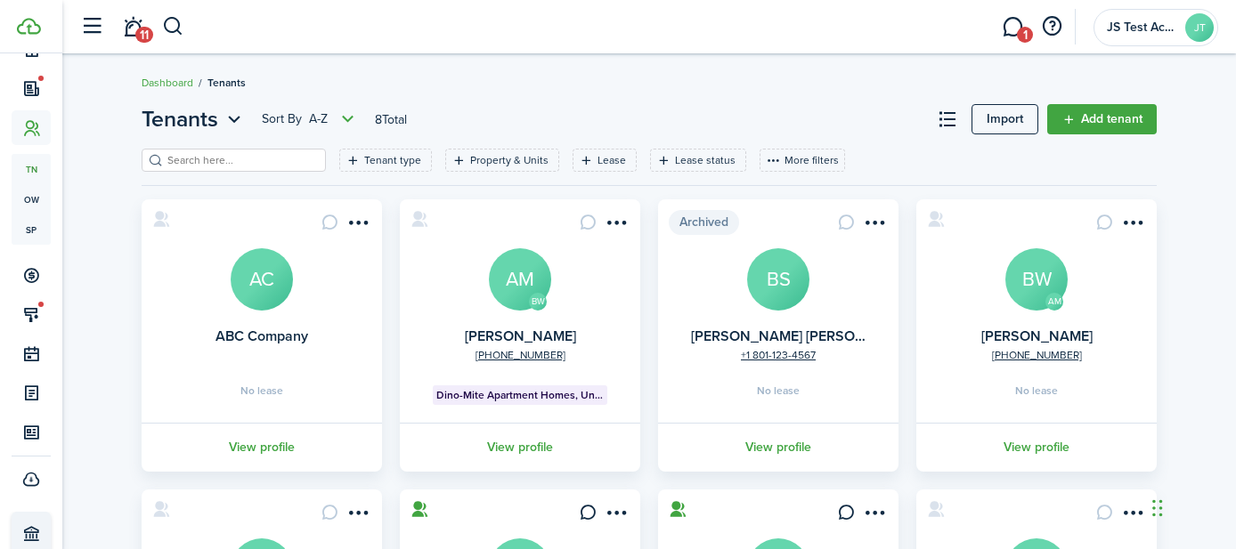
scroll to position [262, 0]
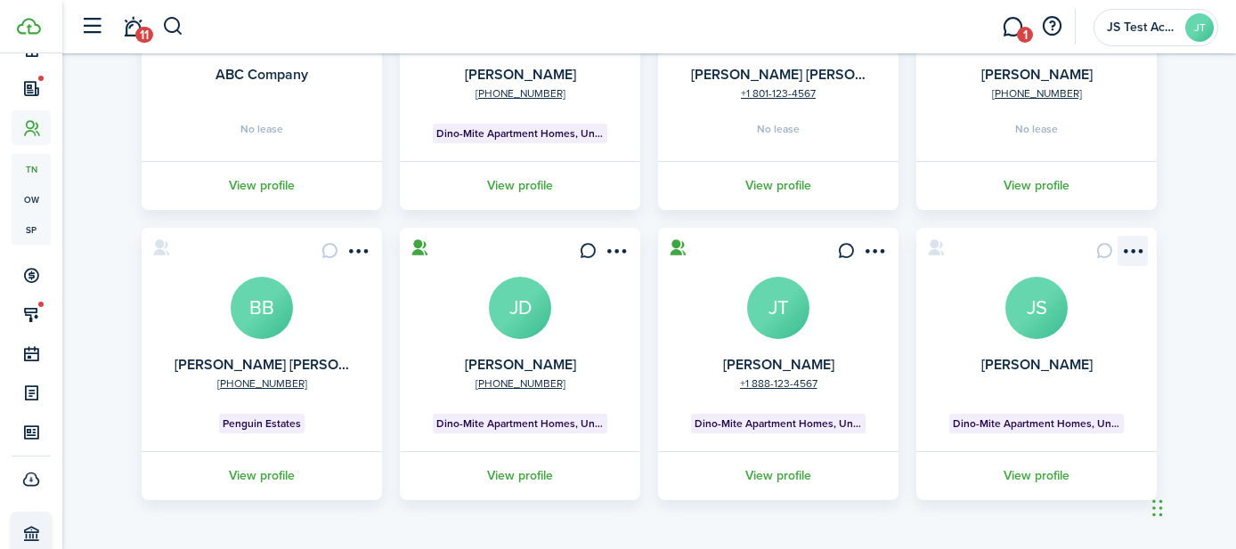
click at [1132, 254] on menu-btn-icon "Open menu" at bounding box center [1132, 251] width 30 height 30
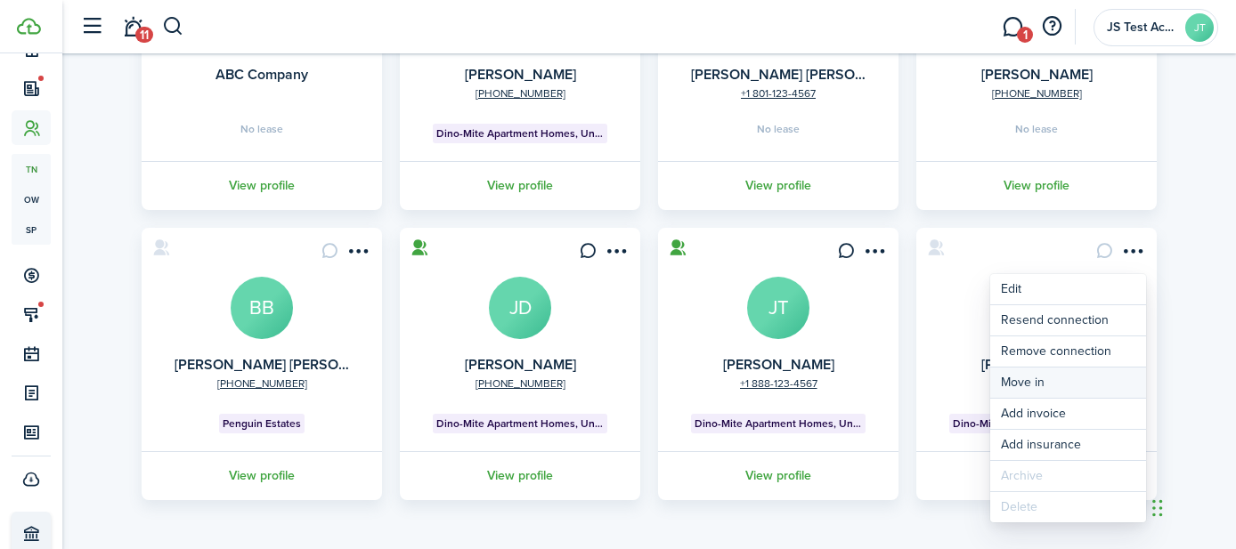
click at [1057, 381] on link "Move in" at bounding box center [1068, 383] width 156 height 30
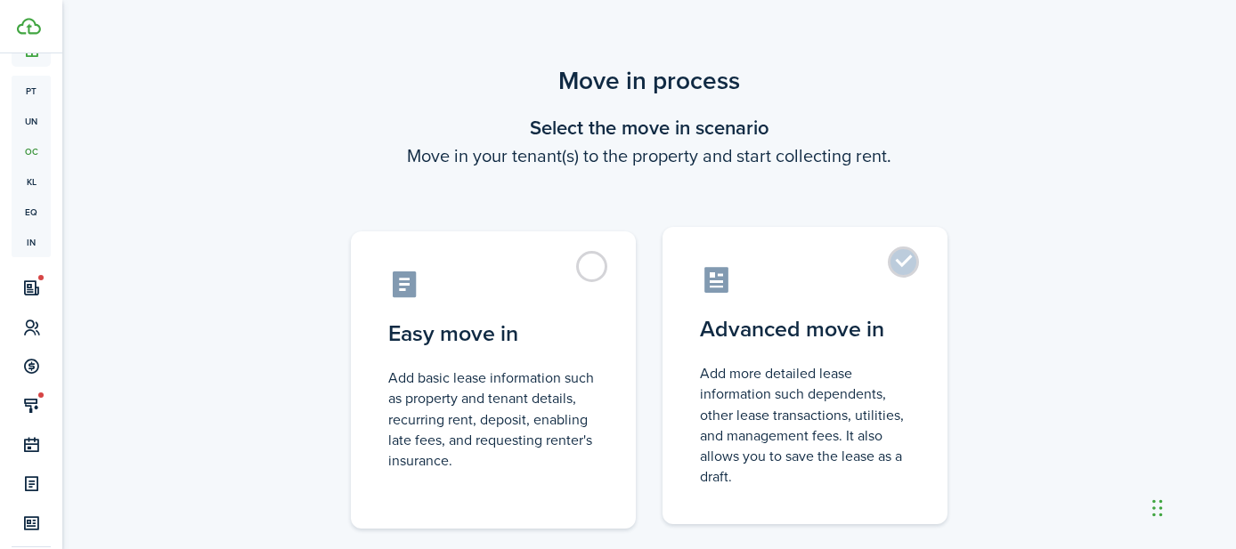
click at [908, 262] on label "Advanced move in Add more detailed lease information such dependents, other lea…" at bounding box center [804, 375] width 285 height 297
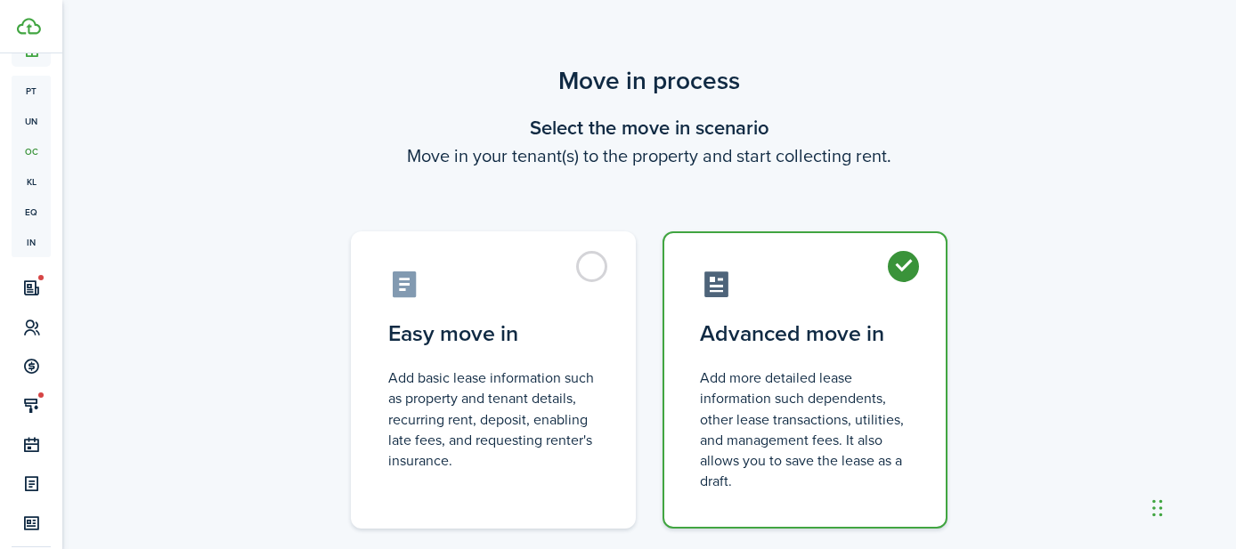
radio input "true"
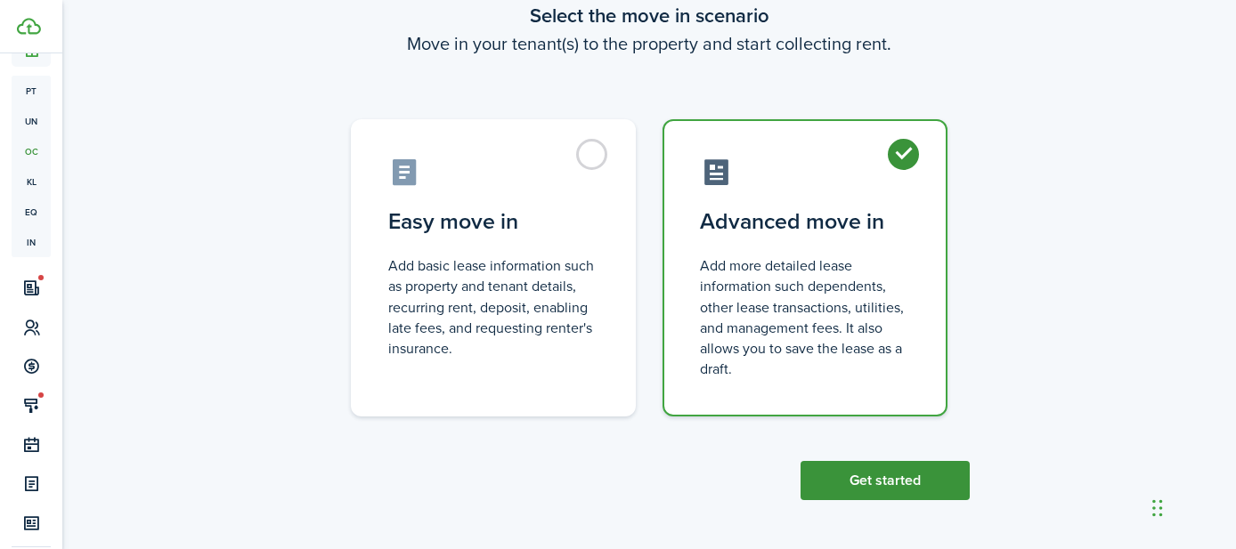
click at [915, 486] on button "Get started" at bounding box center [884, 480] width 169 height 39
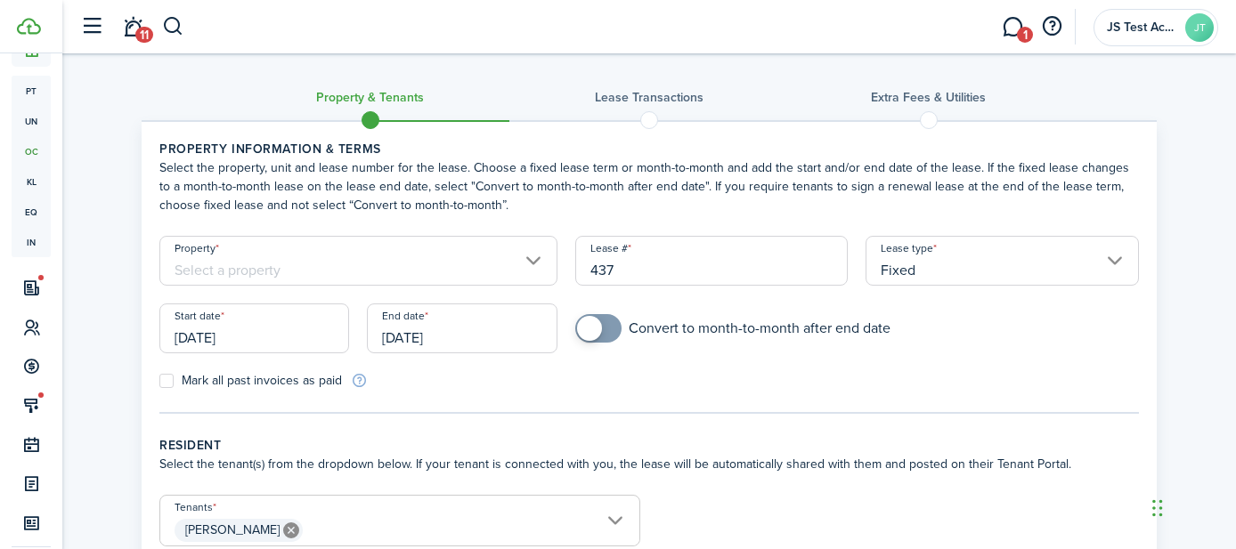
click at [458, 257] on input "Property" at bounding box center [358, 261] width 398 height 50
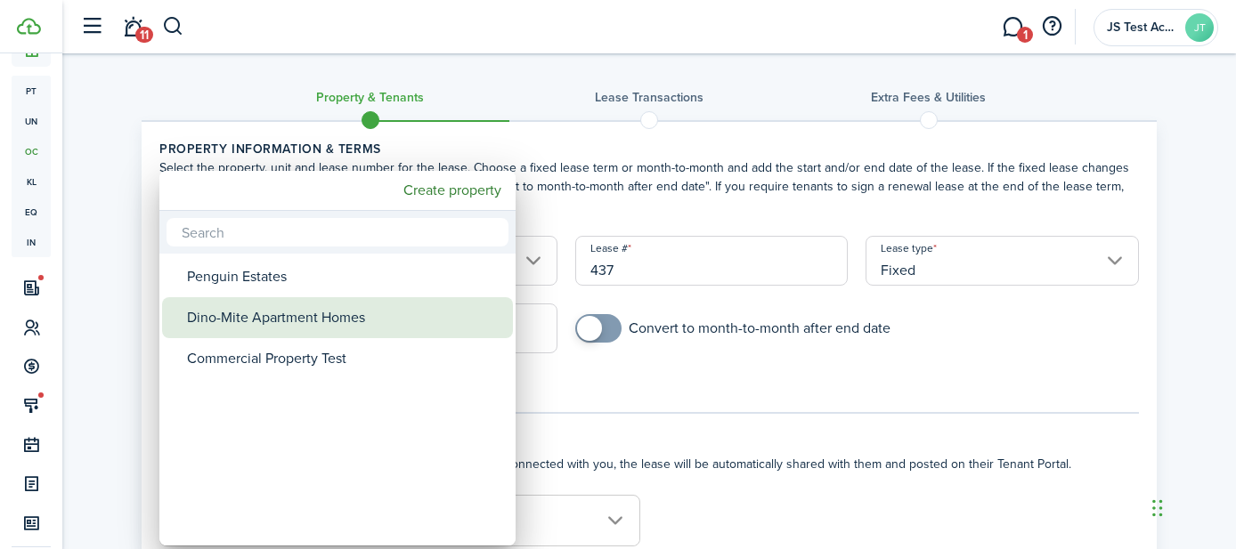
click at [405, 318] on div "Dino-Mite Apartment Homes" at bounding box center [344, 317] width 315 height 41
type input "Dino-Mite Apartment Homes"
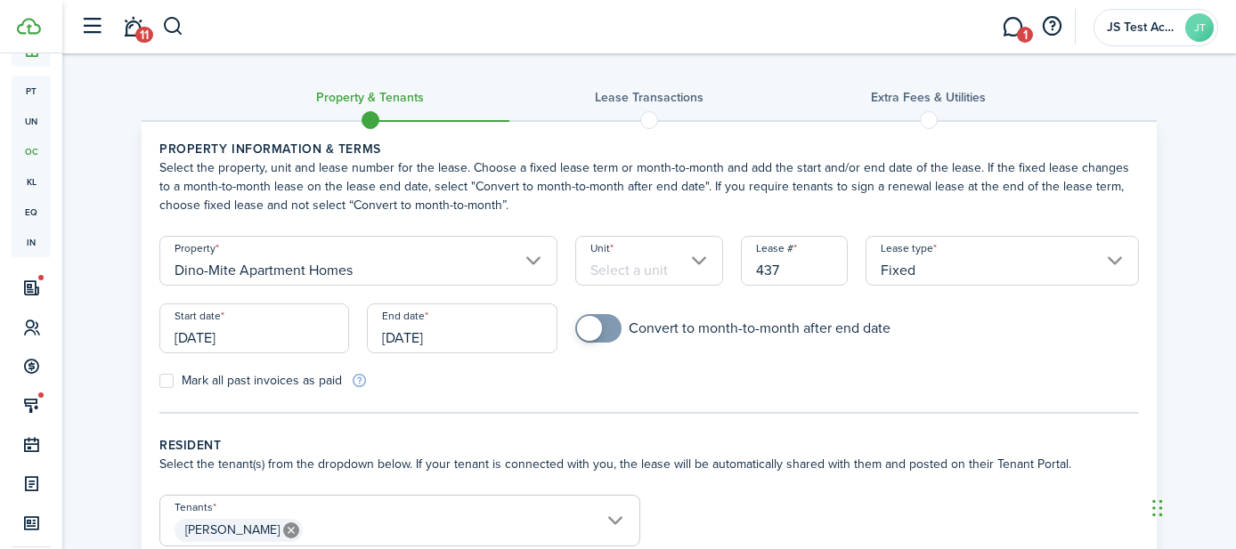
click at [602, 286] on div "Unit" at bounding box center [649, 270] width 166 height 68
click at [605, 265] on input "Unit" at bounding box center [649, 261] width 149 height 50
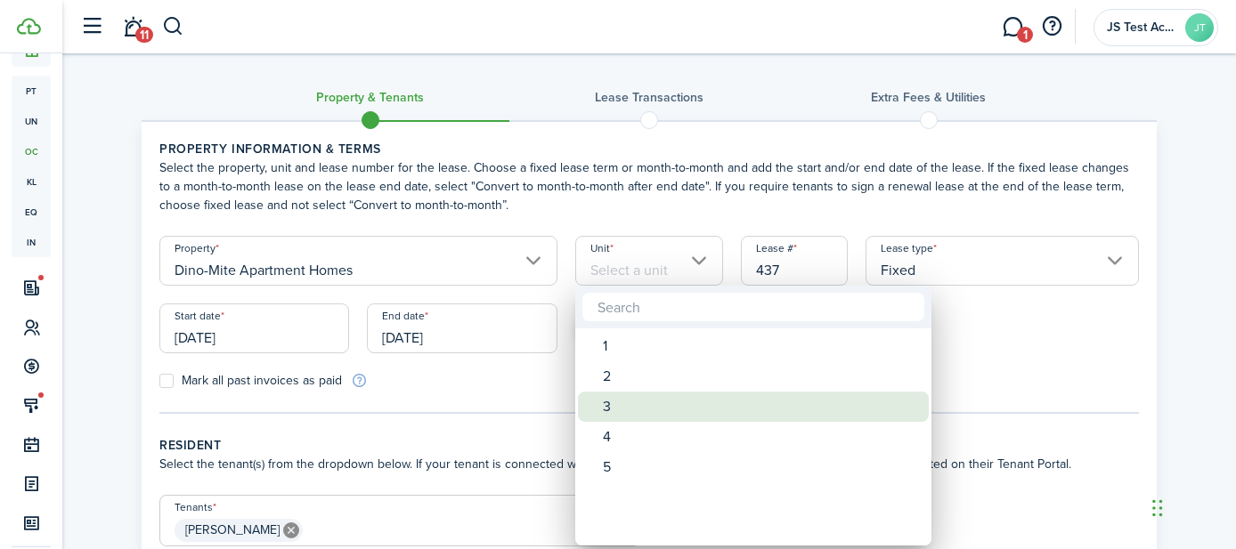
click at [618, 412] on div "3" at bounding box center [760, 407] width 315 height 30
type input "3"
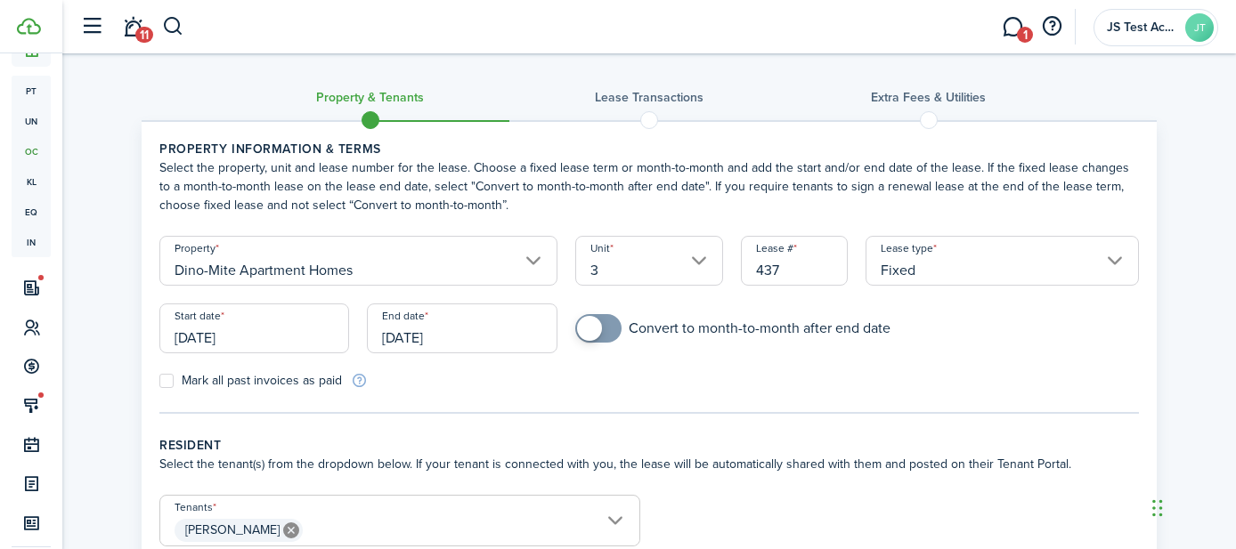
scroll to position [265, 0]
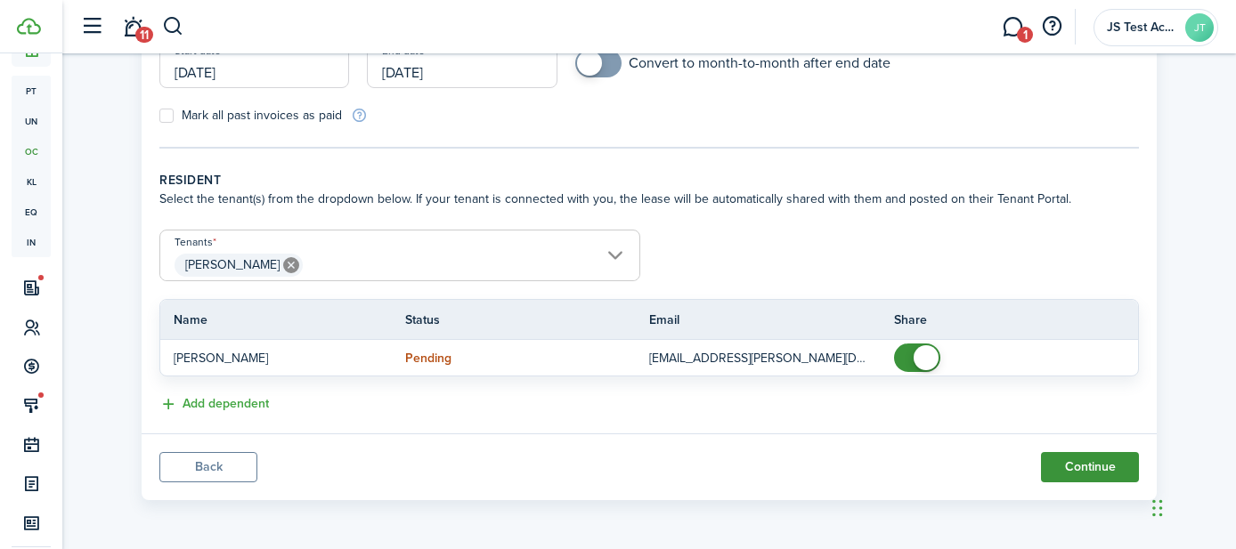
click at [1104, 470] on button "Continue" at bounding box center [1090, 467] width 98 height 30
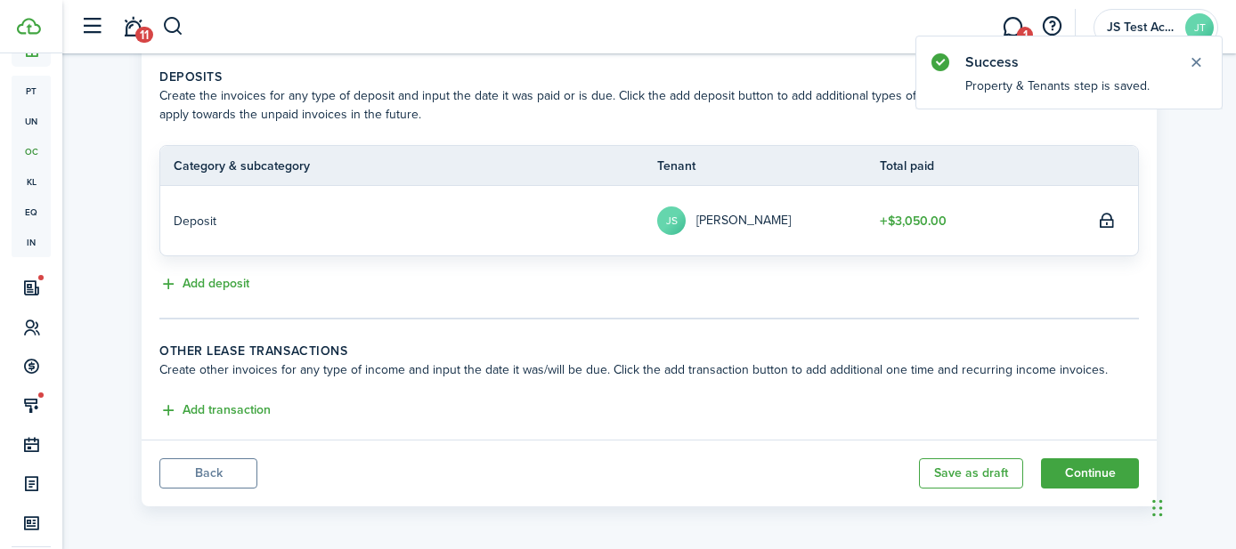
scroll to position [393, 0]
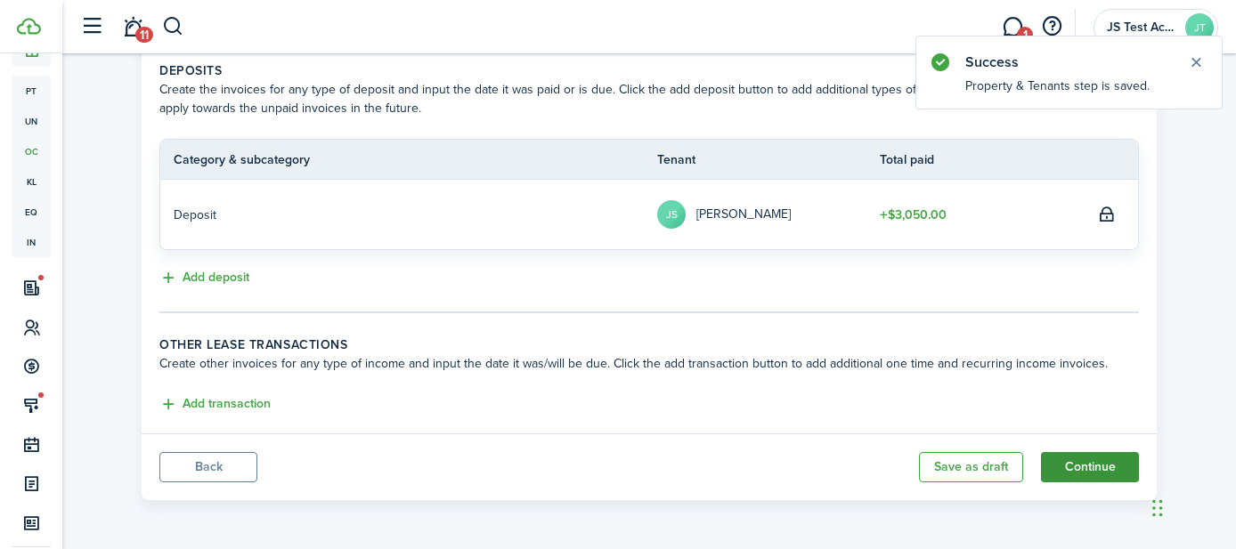
click at [1082, 472] on button "Continue" at bounding box center [1090, 467] width 98 height 30
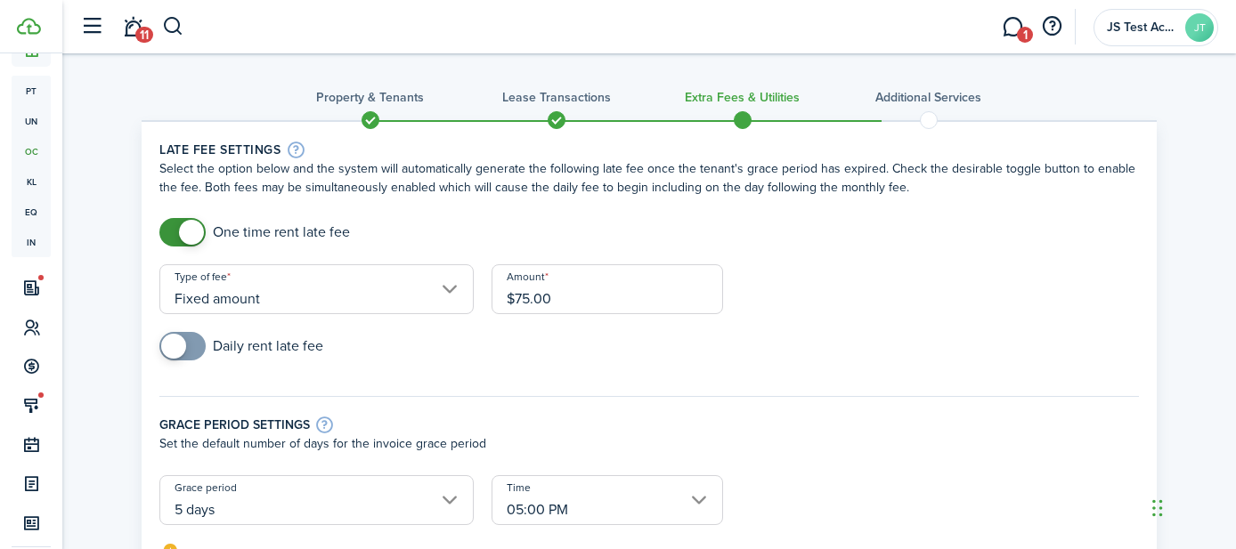
click at [447, 290] on input "Fixed amount" at bounding box center [316, 289] width 314 height 50
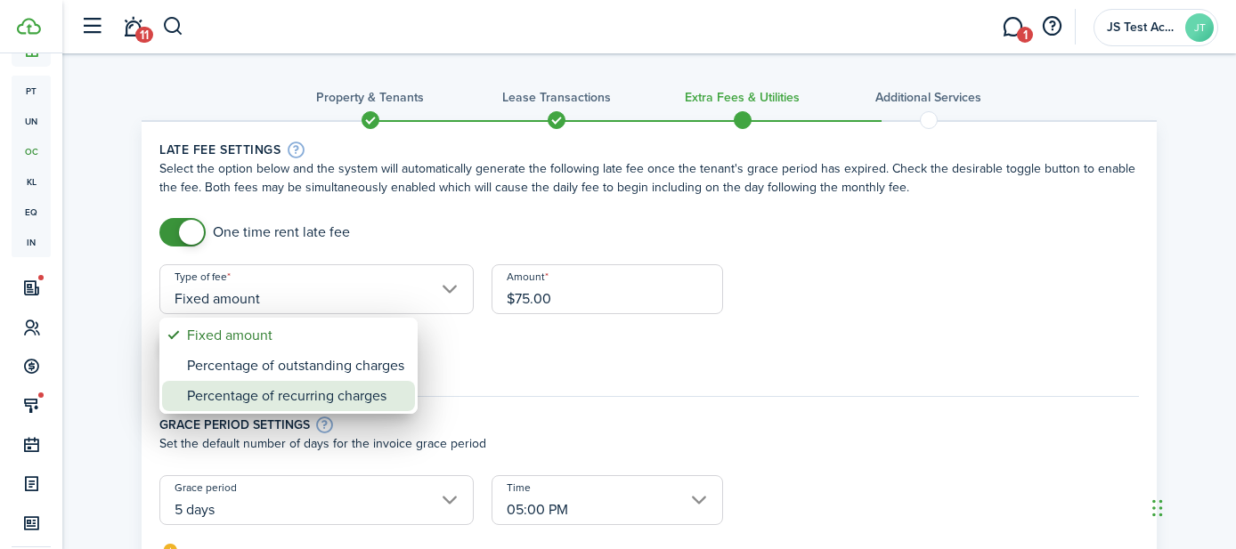
click at [373, 401] on div "Percentage of recurring charges" at bounding box center [295, 396] width 217 height 30
type input "Percentage of recurring charges"
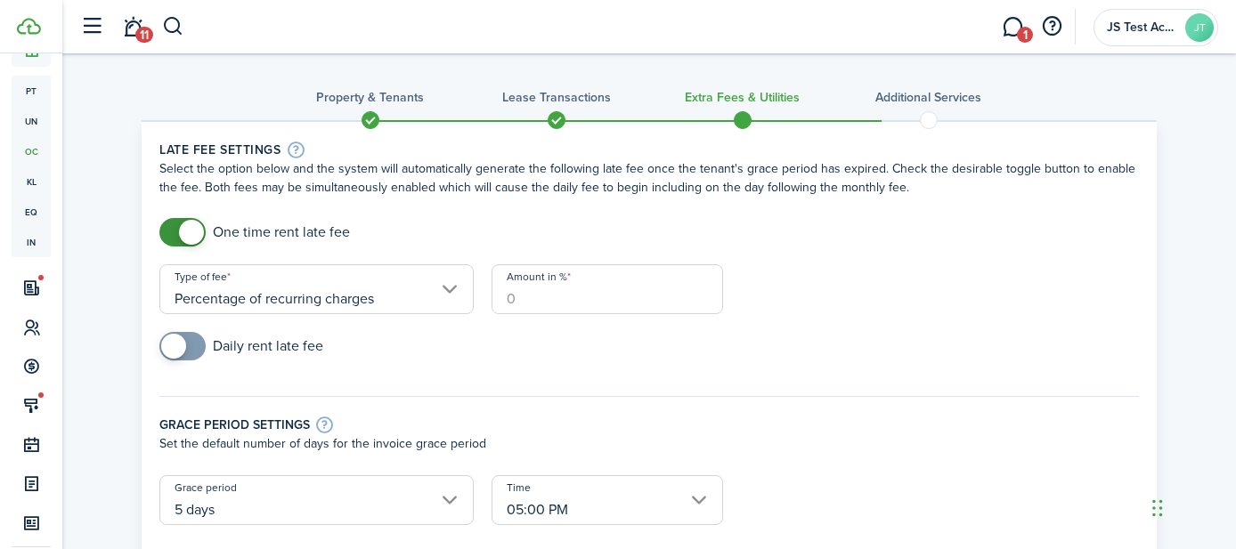
click at [531, 296] on input "Amount in %" at bounding box center [606, 289] width 231 height 50
type input "5"
click at [652, 354] on div "Daily rent late fee" at bounding box center [648, 355] width 997 height 46
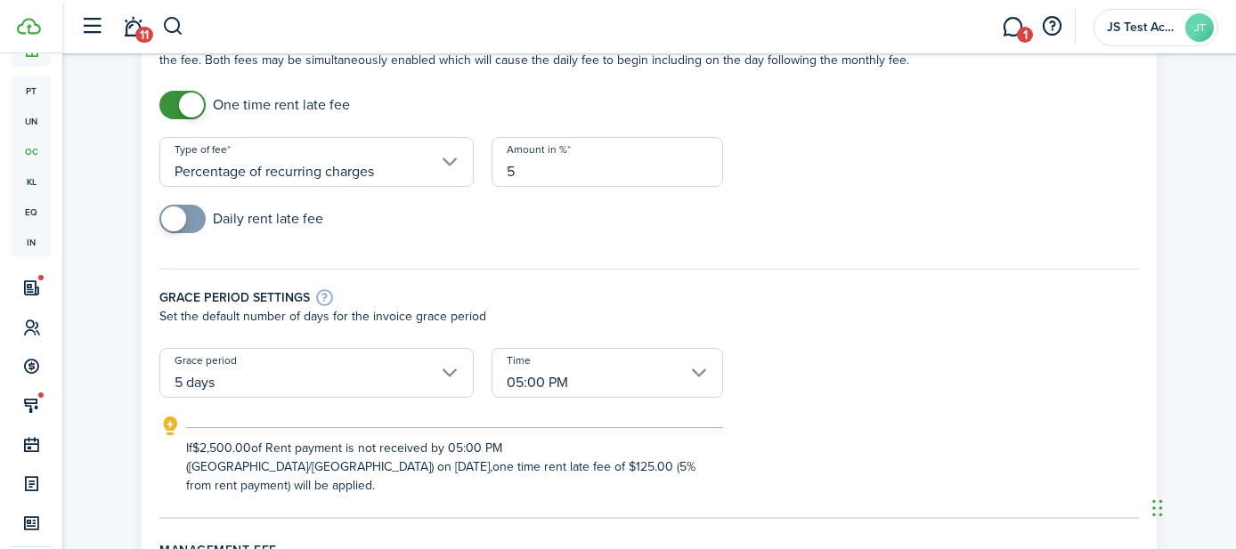
scroll to position [128, 0]
click at [293, 370] on input "5 days" at bounding box center [316, 372] width 314 height 50
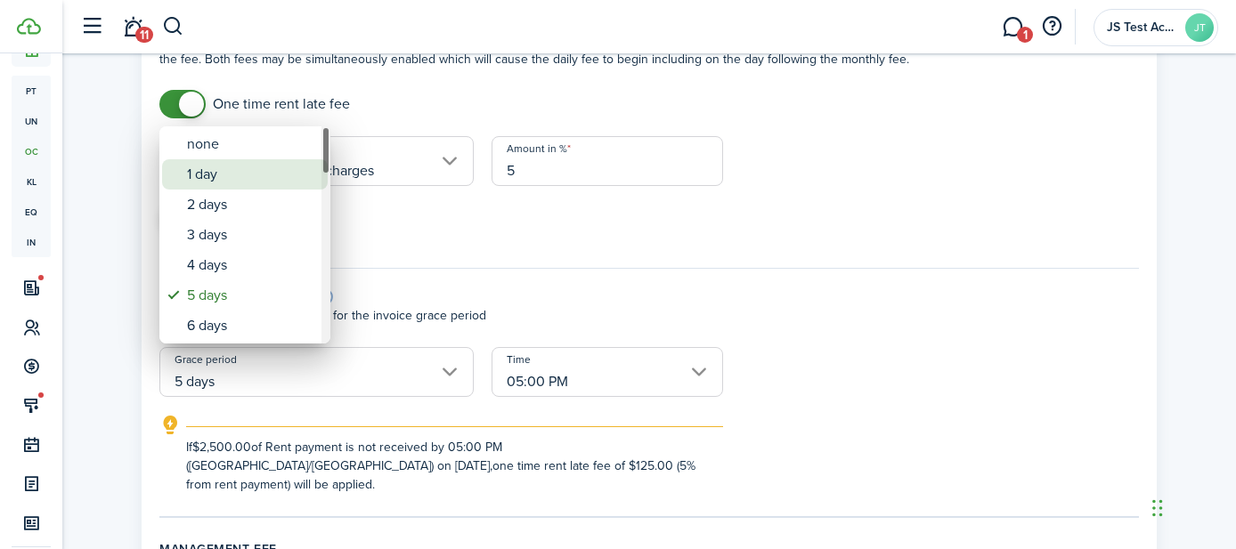
click at [208, 173] on div "1 day" at bounding box center [252, 174] width 130 height 30
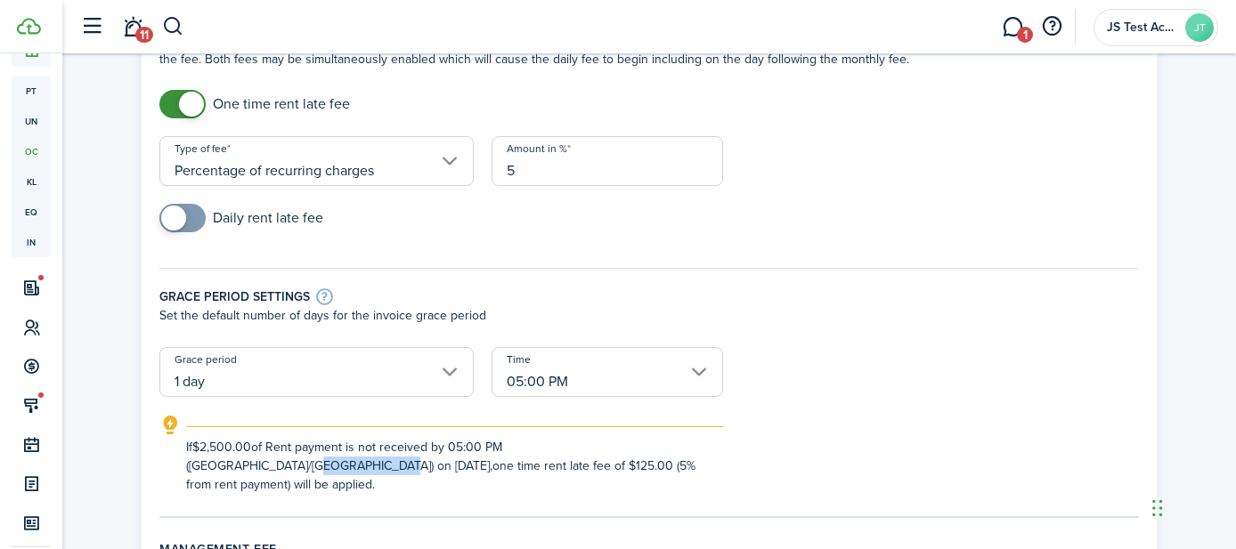
drag, startPoint x: 708, startPoint y: 451, endPoint x: 621, endPoint y: 453, distance: 87.3
click at [621, 453] on explanation-description "If $2,500.00 of Rent payment is not received by 05:00 PM ([GEOGRAPHIC_DATA]/[GE…" at bounding box center [454, 466] width 537 height 56
click at [238, 373] on input "1 day" at bounding box center [316, 372] width 314 height 50
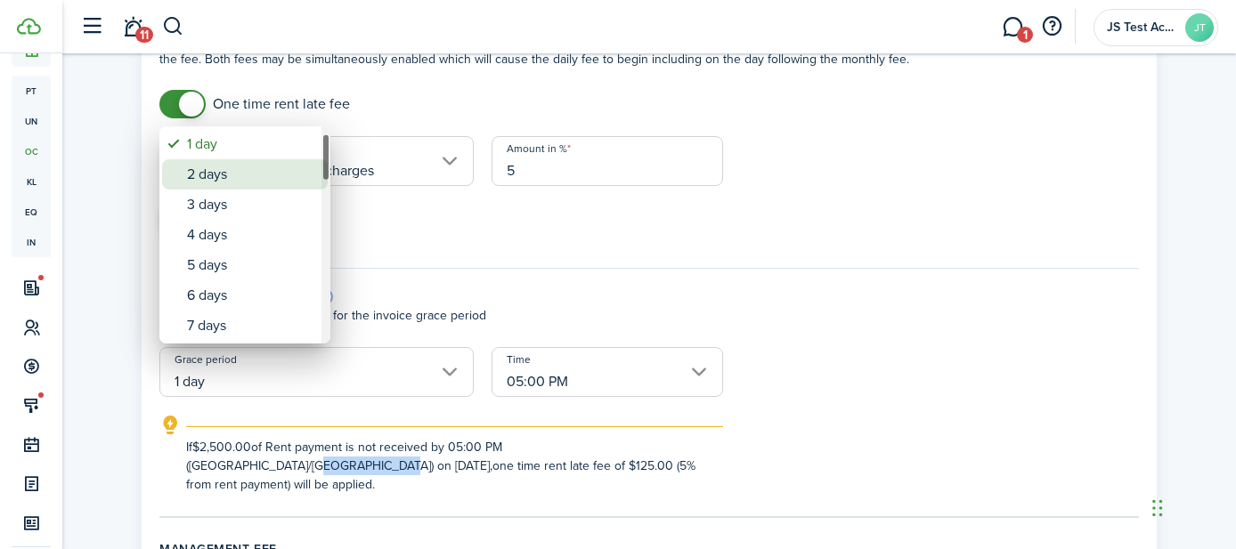
click at [207, 178] on div "2 days" at bounding box center [252, 174] width 130 height 30
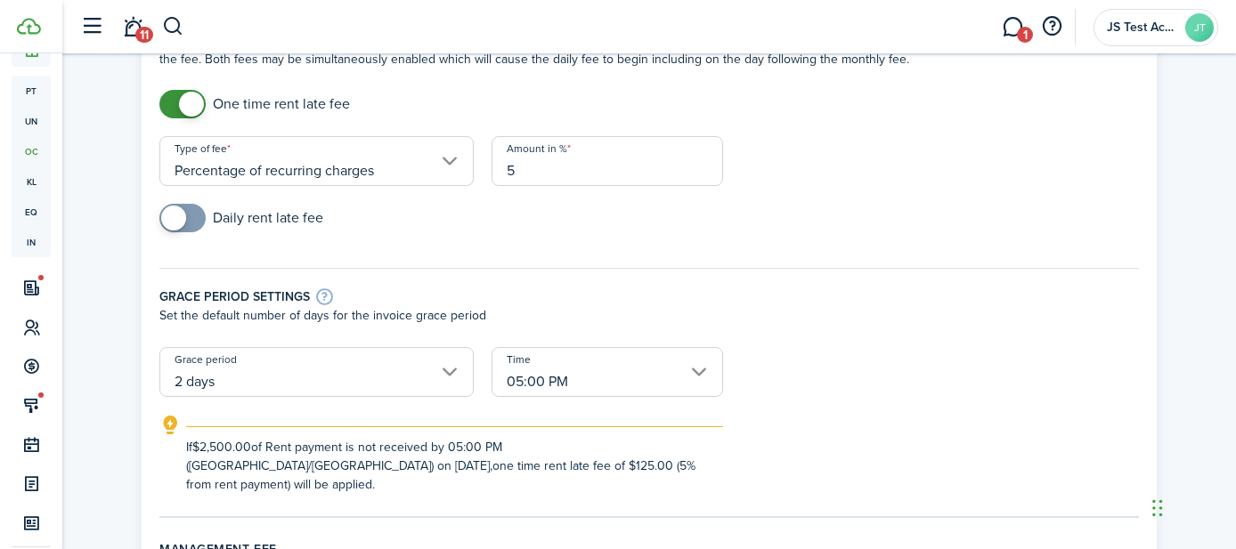
click at [283, 376] on input "2 days" at bounding box center [316, 372] width 314 height 50
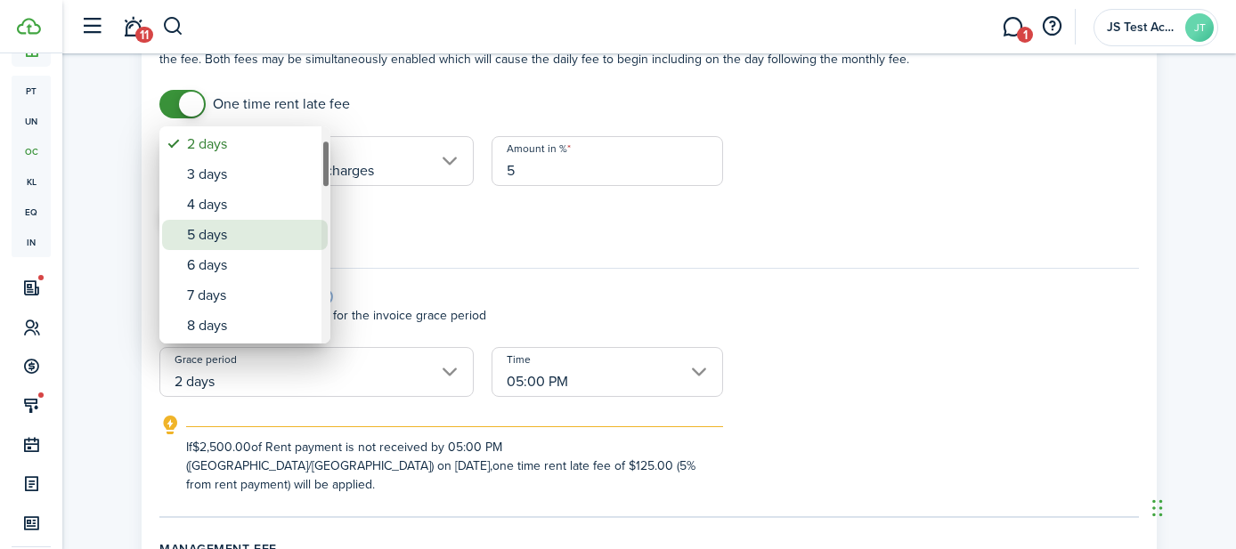
click at [240, 238] on div "5 days" at bounding box center [252, 235] width 130 height 30
type input "5 days"
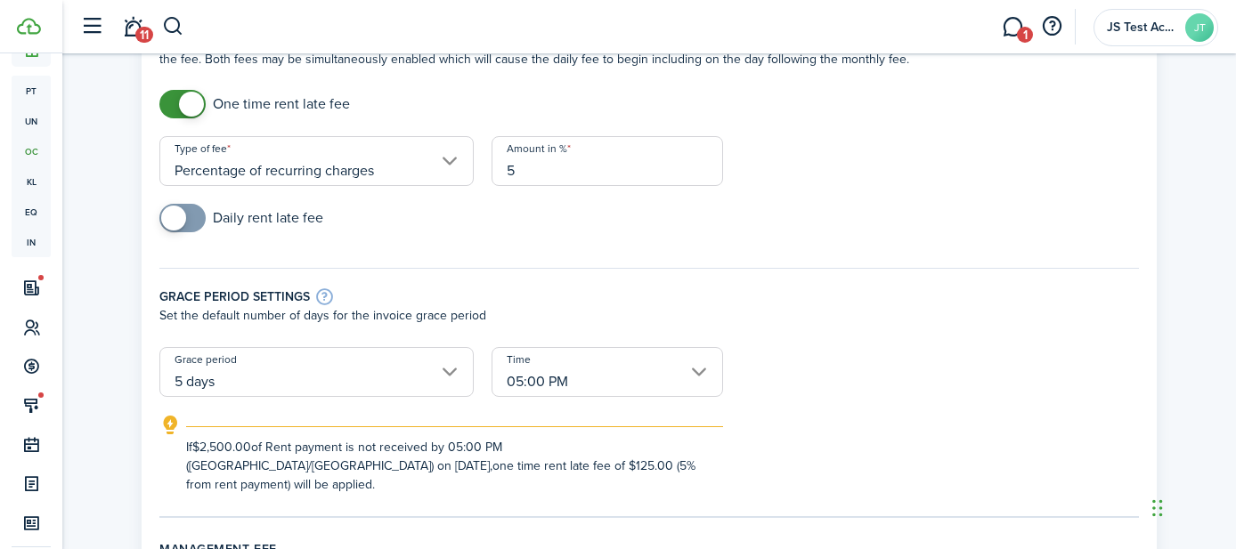
click at [437, 166] on input "Percentage of recurring charges" at bounding box center [316, 161] width 314 height 50
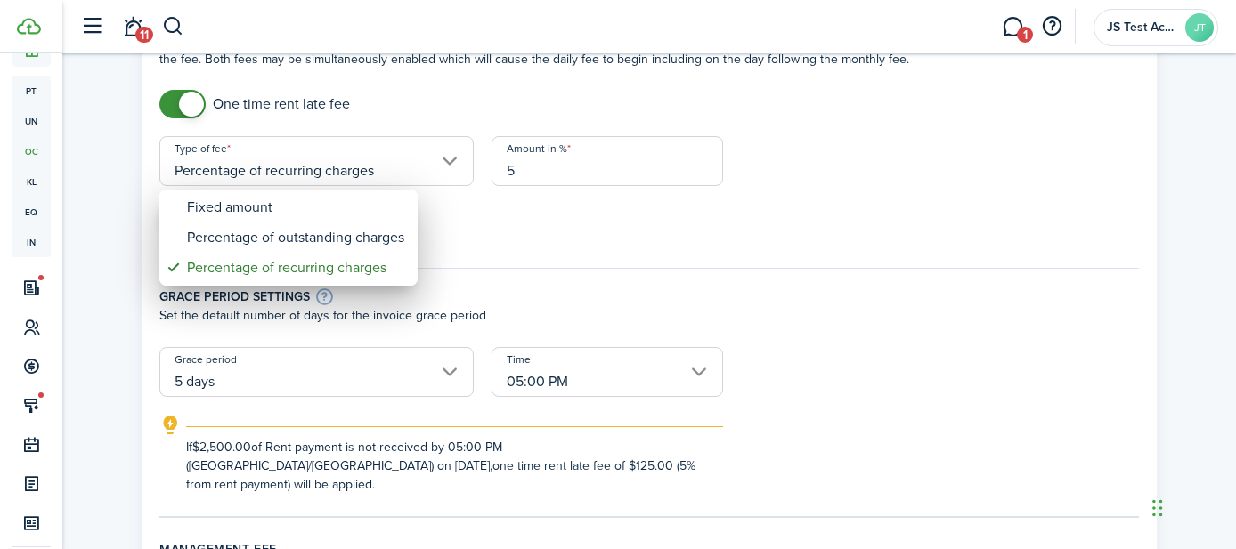
click at [469, 231] on div at bounding box center [618, 275] width 1521 height 834
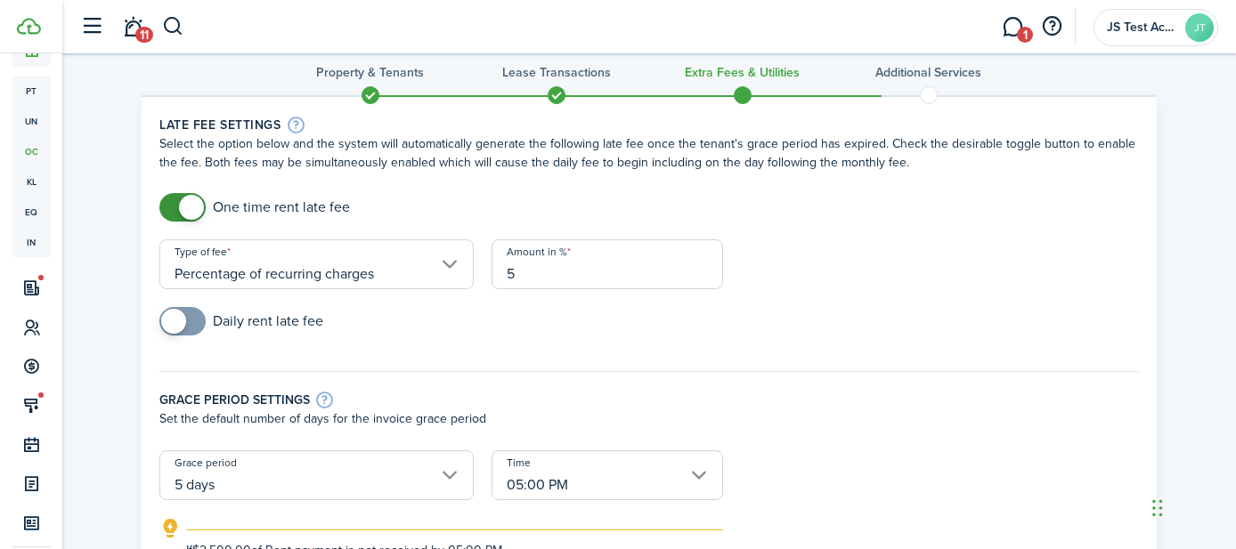
scroll to position [24, 0]
checkbox input "true"
click at [191, 327] on span at bounding box center [183, 322] width 18 height 28
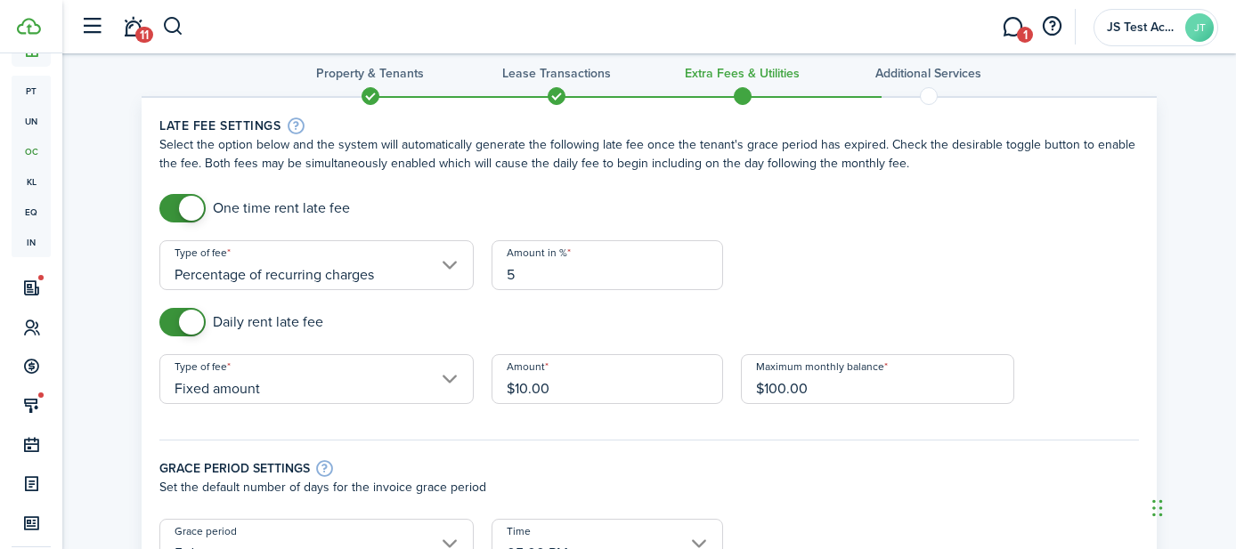
click at [422, 376] on input "Fixed amount" at bounding box center [316, 379] width 314 height 50
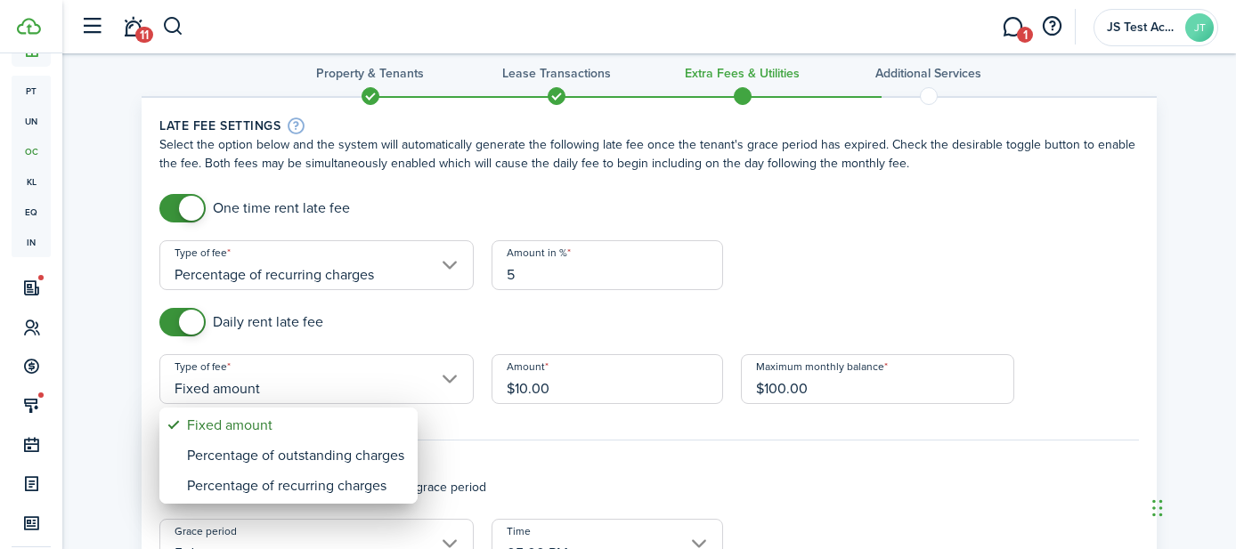
click at [464, 326] on div at bounding box center [618, 275] width 1521 height 834
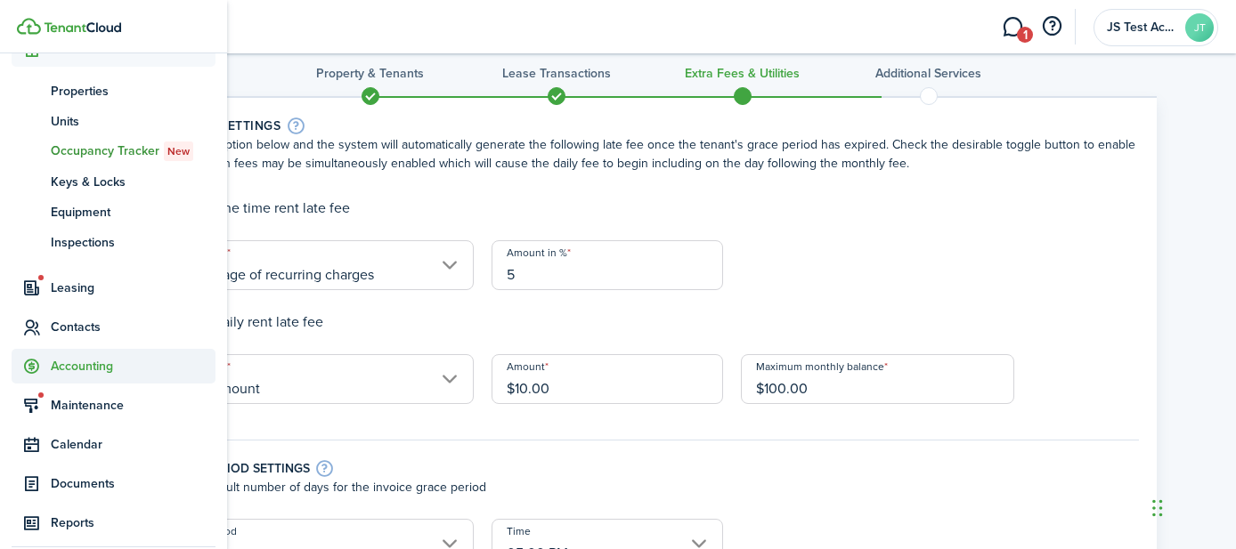
click at [77, 372] on span "Accounting" at bounding box center [133, 366] width 165 height 19
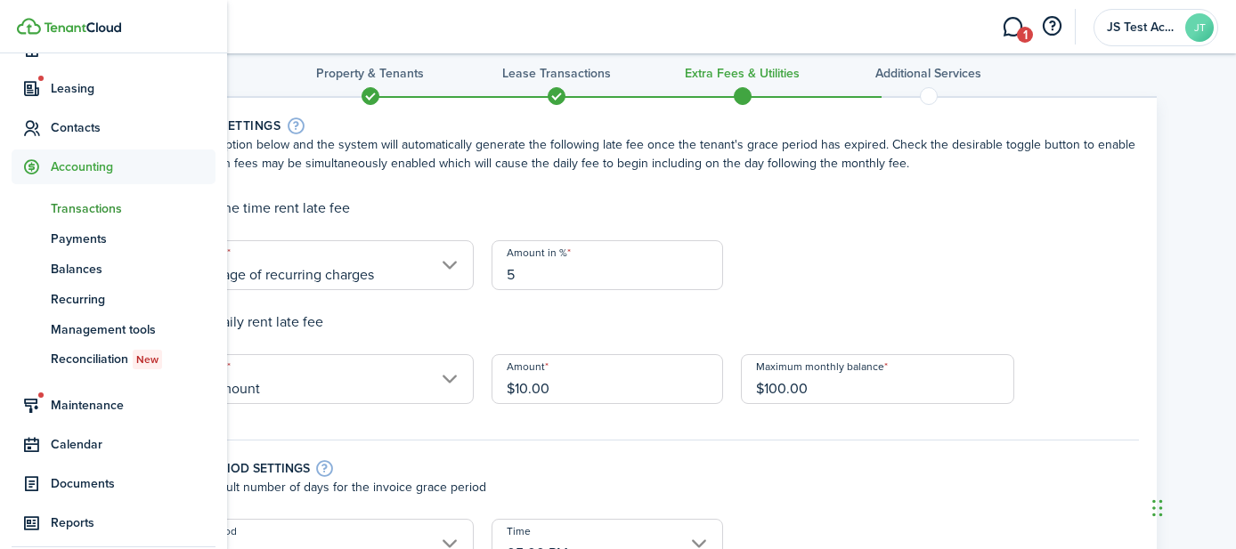
click at [75, 206] on span "Transactions" at bounding box center [133, 208] width 165 height 19
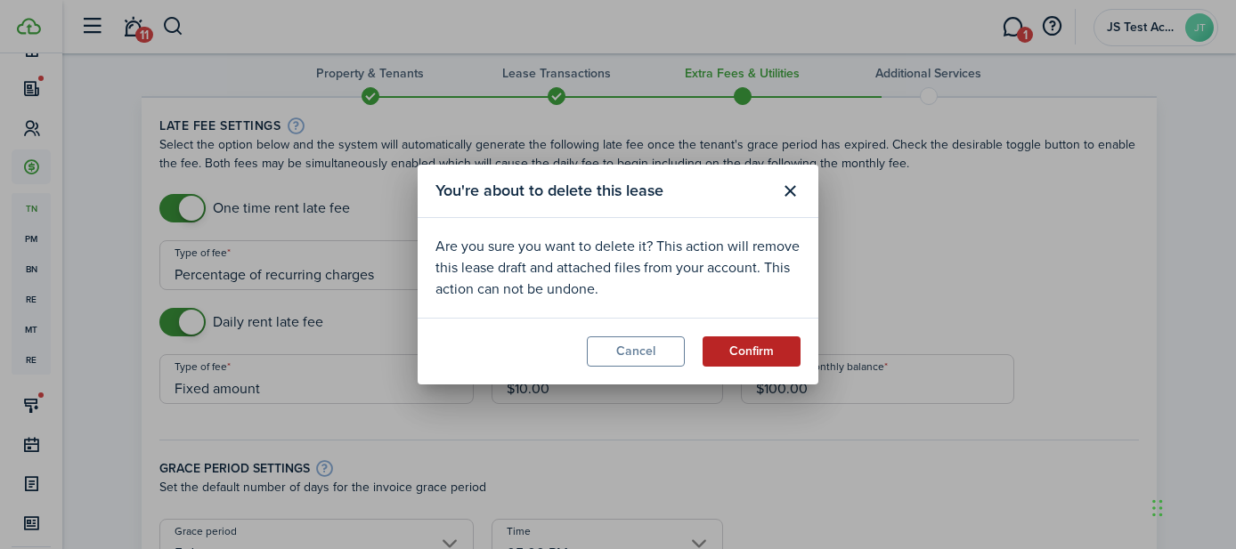
click at [763, 348] on button "Confirm" at bounding box center [751, 352] width 98 height 30
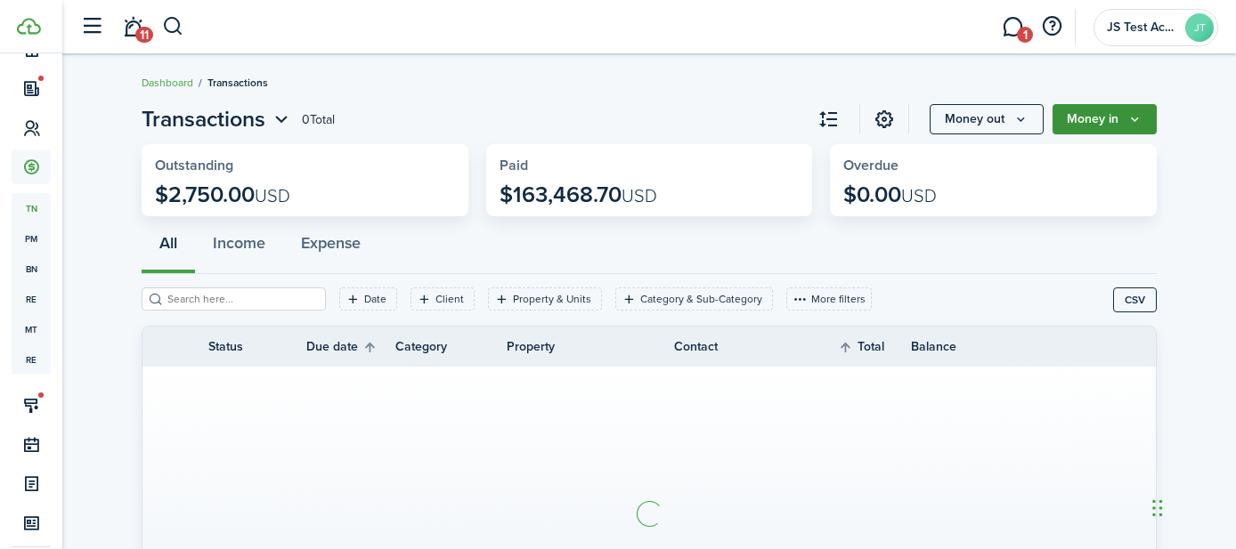
click at [1113, 125] on button "Money in" at bounding box center [1104, 119] width 104 height 30
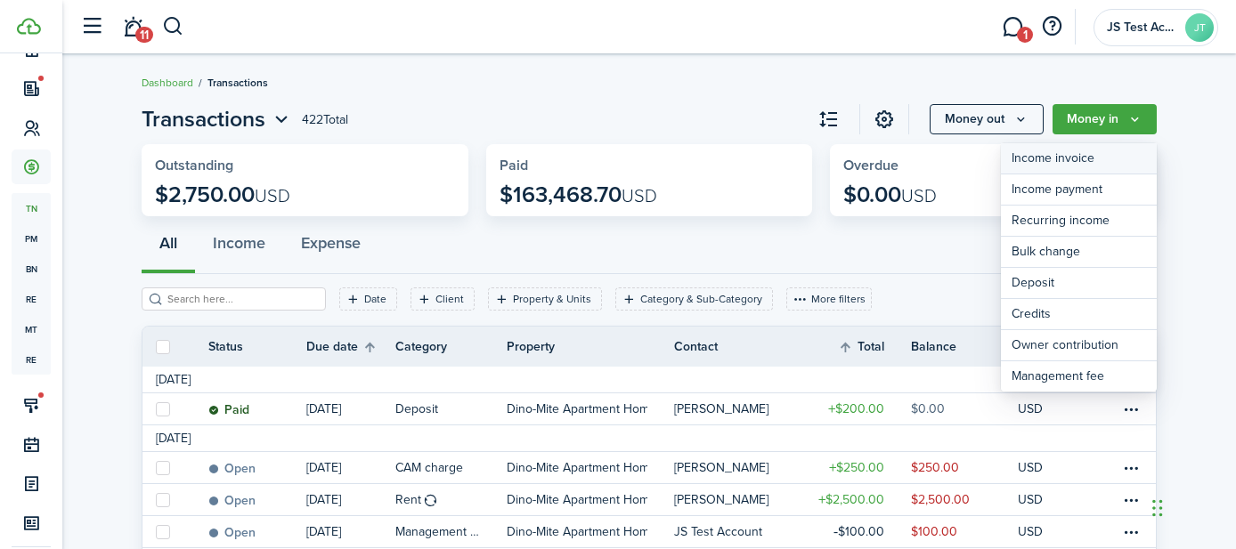
click at [1042, 162] on link "Income invoice" at bounding box center [1079, 158] width 156 height 31
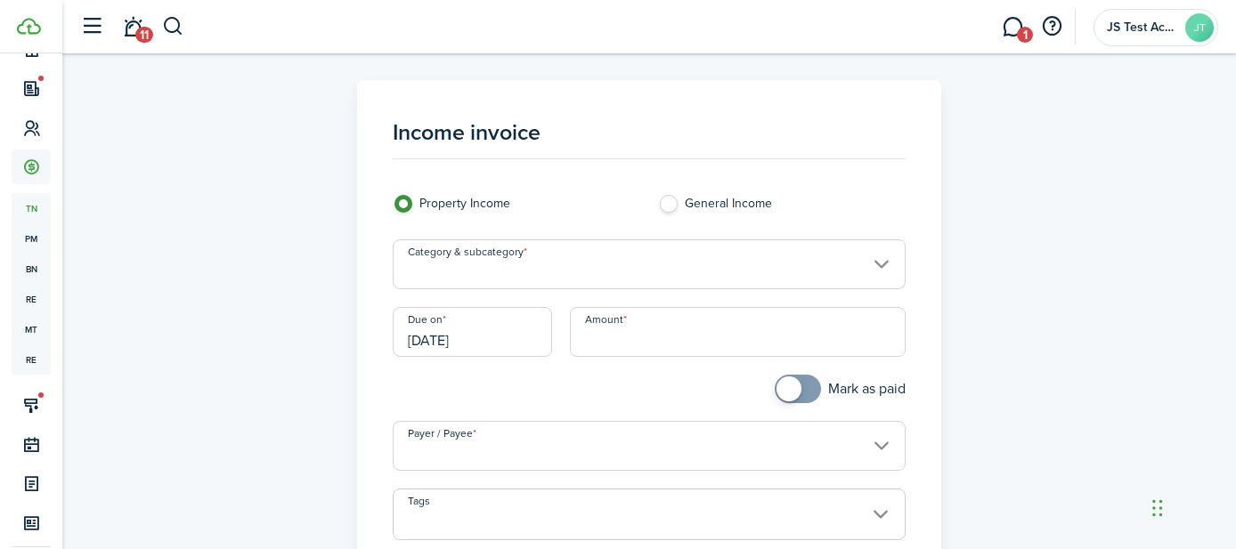
click at [616, 260] on input "Category & subcategory" at bounding box center [650, 264] width 514 height 50
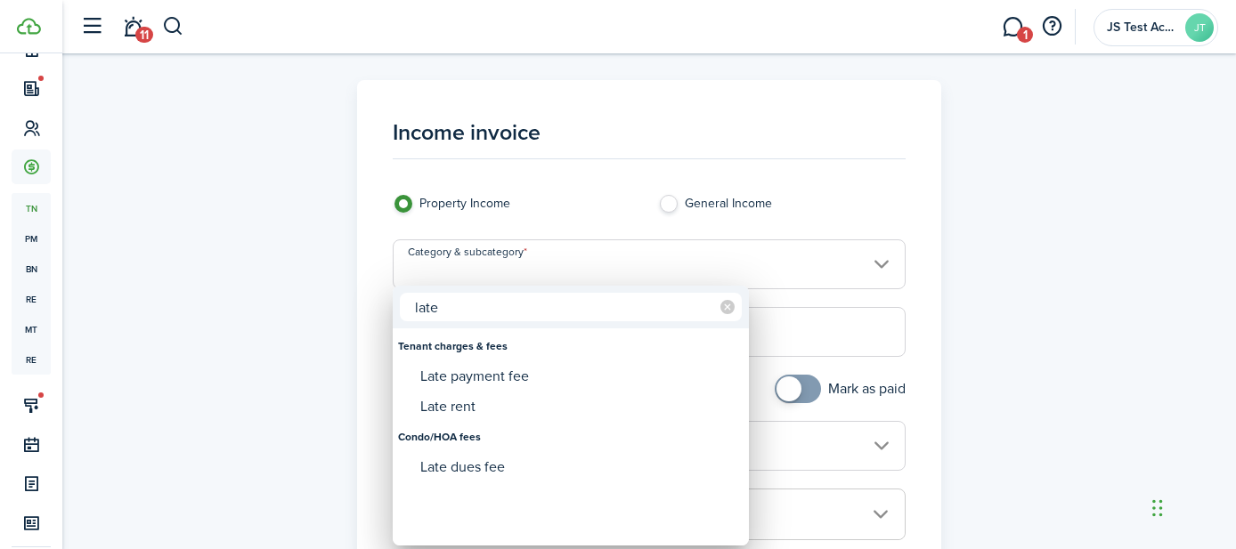
type input "late"
click at [298, 470] on div at bounding box center [618, 275] width 1521 height 834
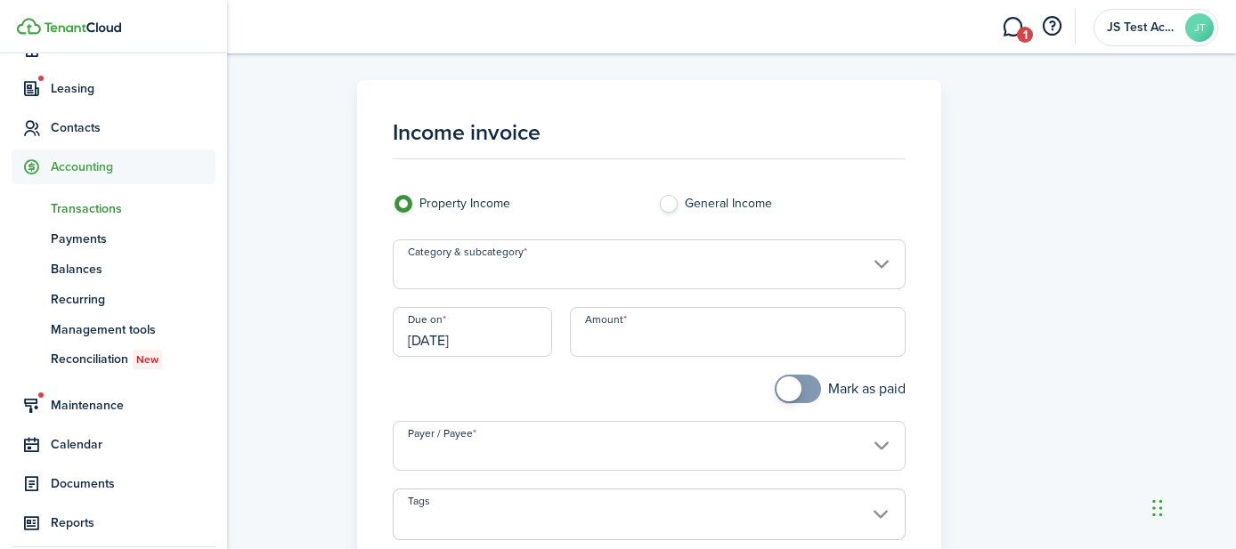
click at [63, 204] on span "Transactions" at bounding box center [133, 208] width 165 height 19
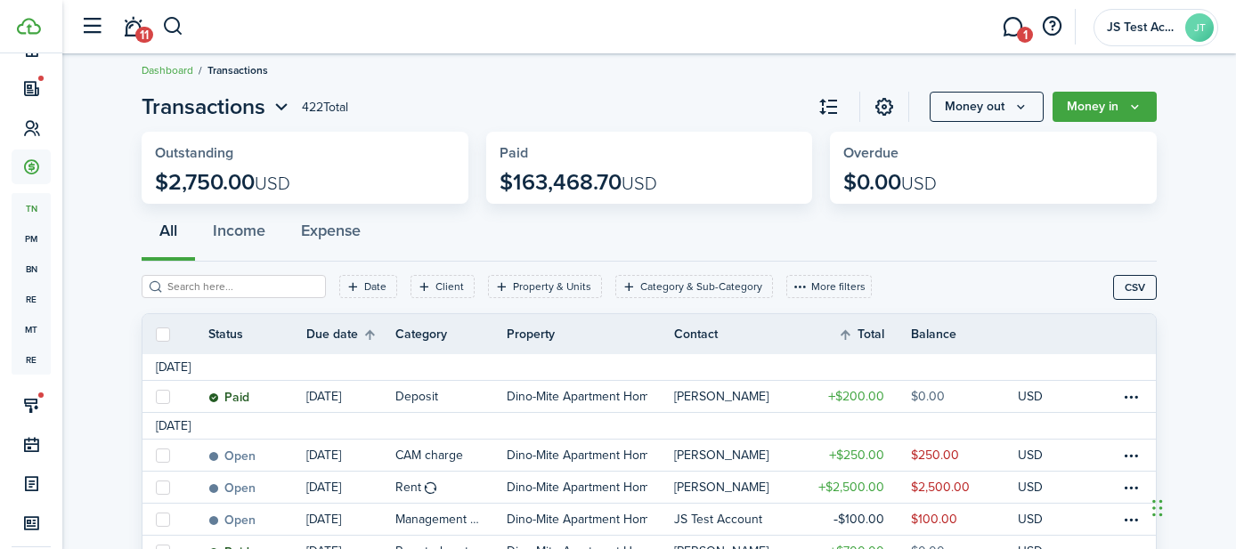
scroll to position [12, 0]
click at [1140, 33] on span "JS Test Account" at bounding box center [1142, 27] width 71 height 12
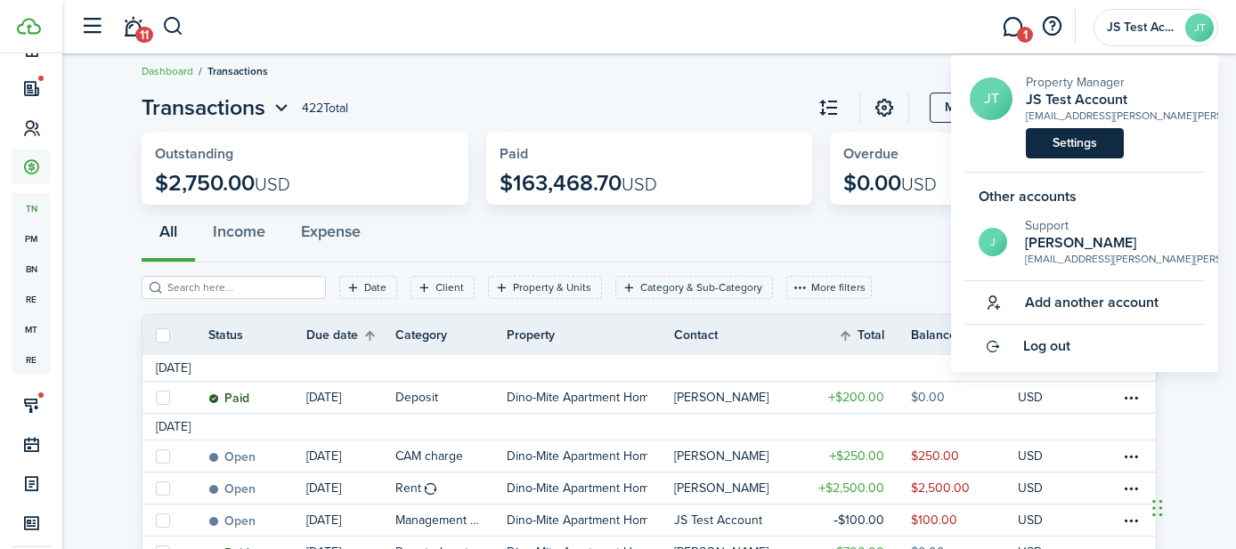
click at [1092, 145] on link "Settings" at bounding box center [1075, 143] width 98 height 30
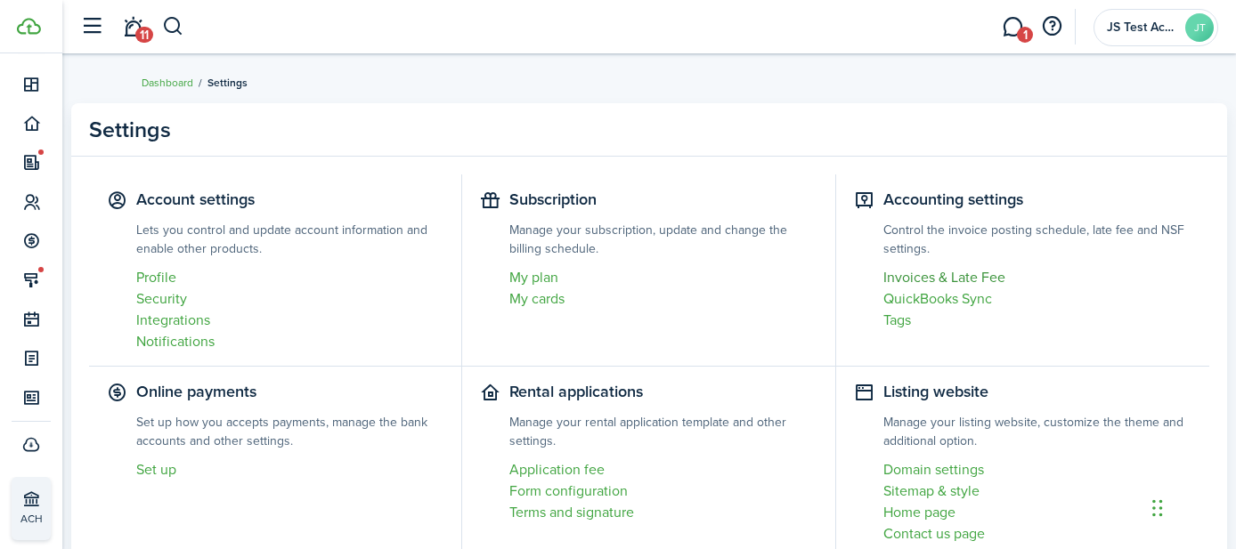
click at [924, 281] on link "Invoices & Late Fee" at bounding box center [1037, 277] width 308 height 21
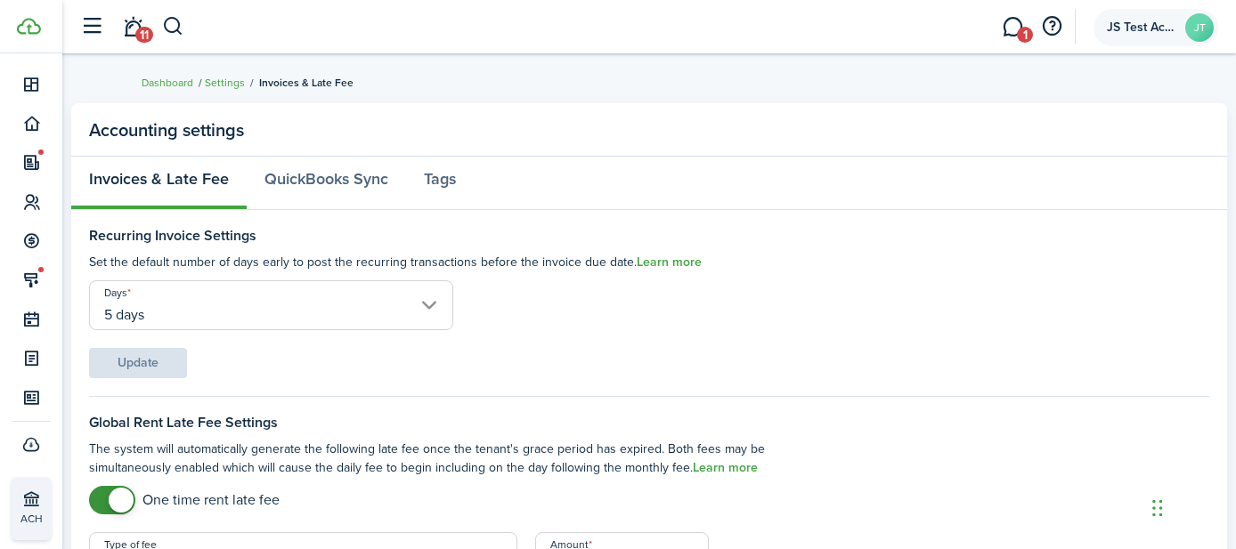
click at [1120, 30] on span "JS Test Account" at bounding box center [1142, 27] width 71 height 12
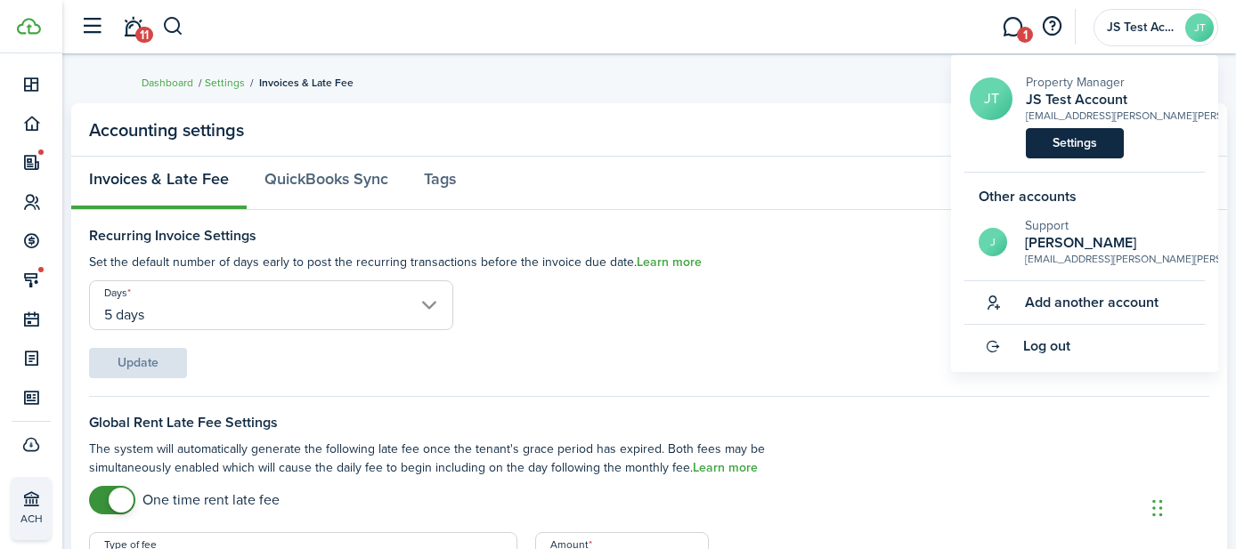
click at [1050, 144] on link "Settings" at bounding box center [1075, 143] width 98 height 30
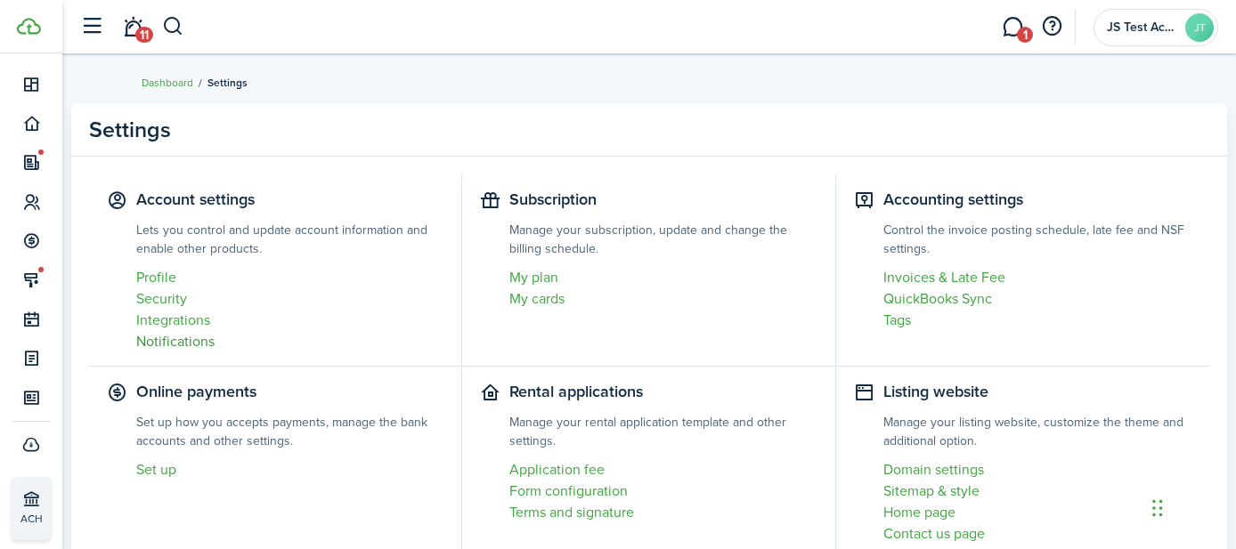
click at [160, 345] on link "Notifications" at bounding box center [289, 341] width 307 height 21
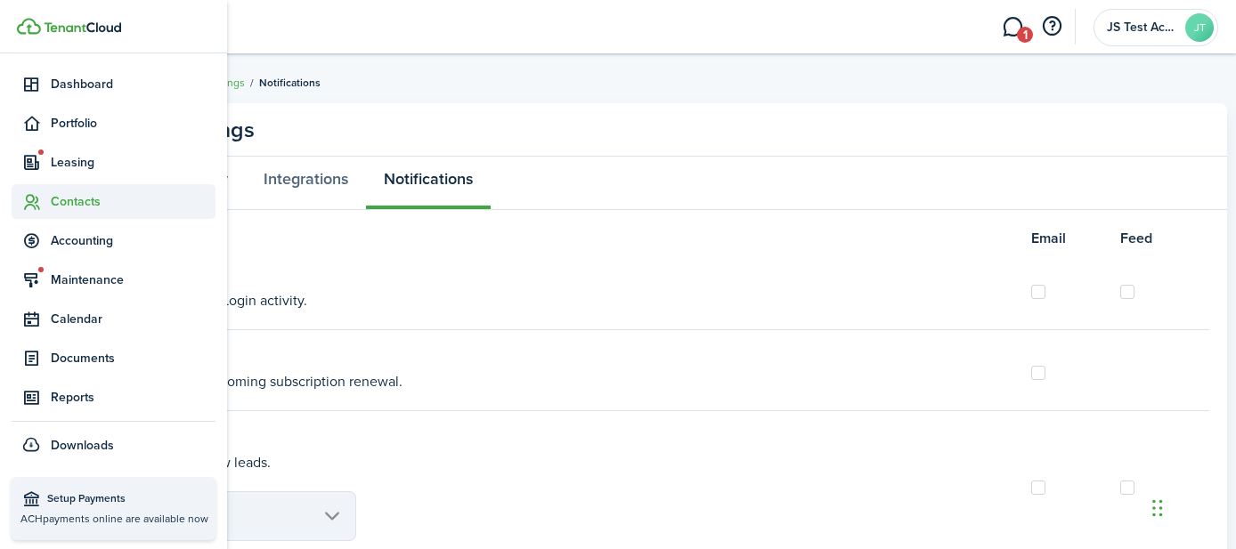
click at [60, 201] on span "Contacts" at bounding box center [133, 201] width 165 height 19
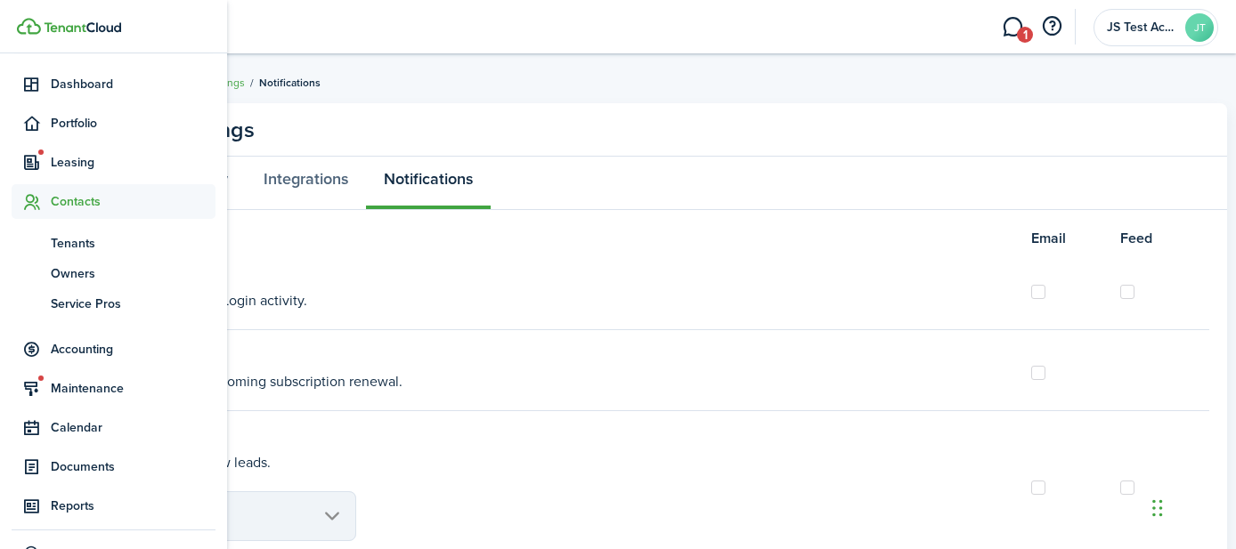
scroll to position [213, 0]
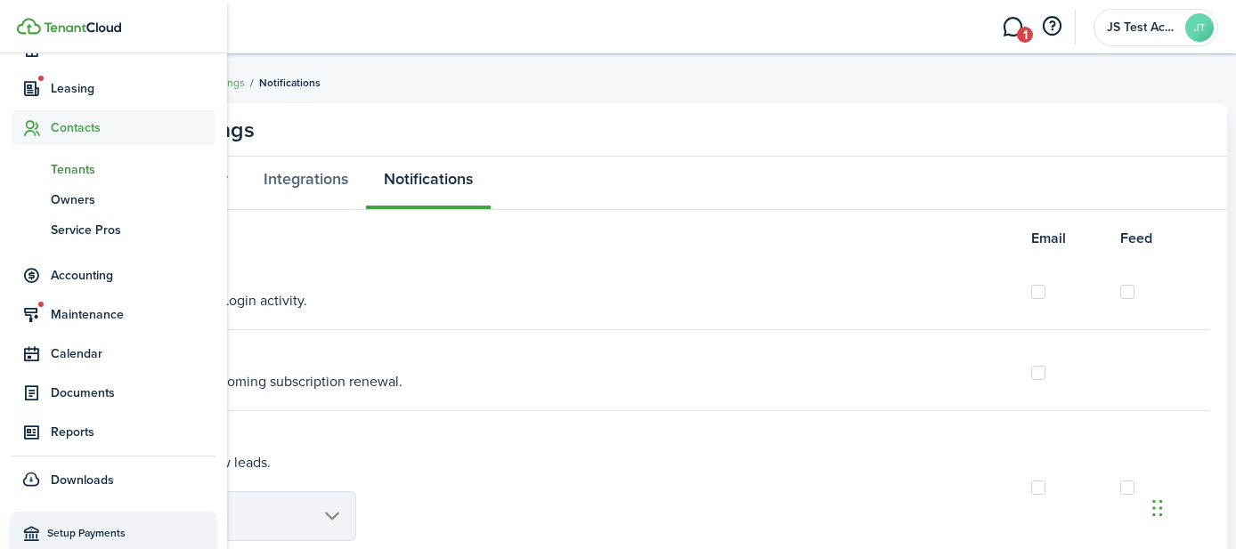
click at [79, 166] on span "Tenants" at bounding box center [133, 169] width 165 height 19
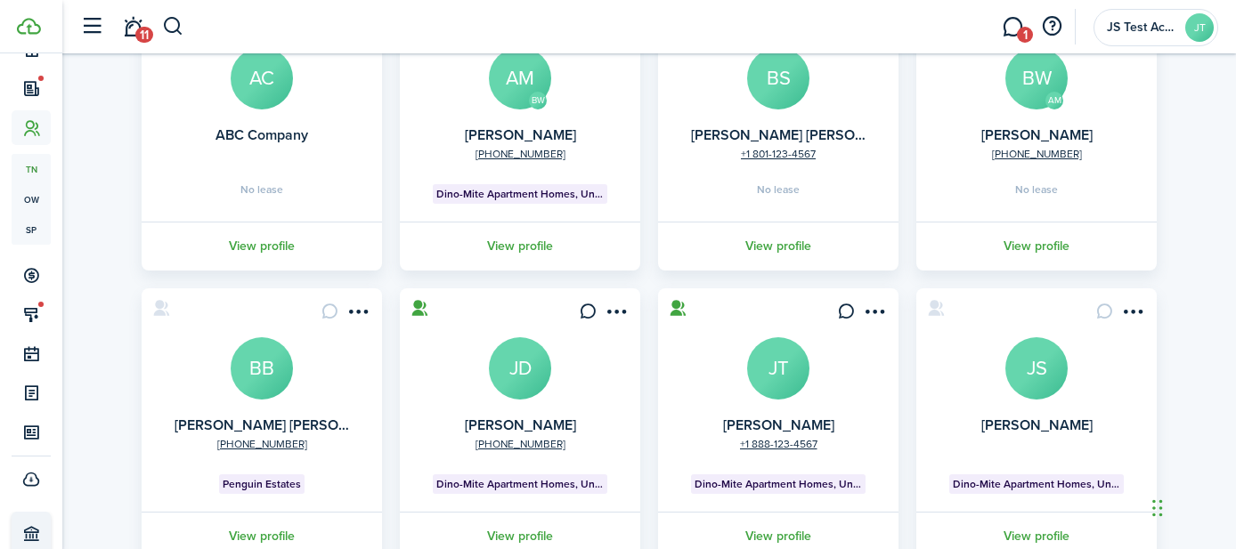
scroll to position [218, 0]
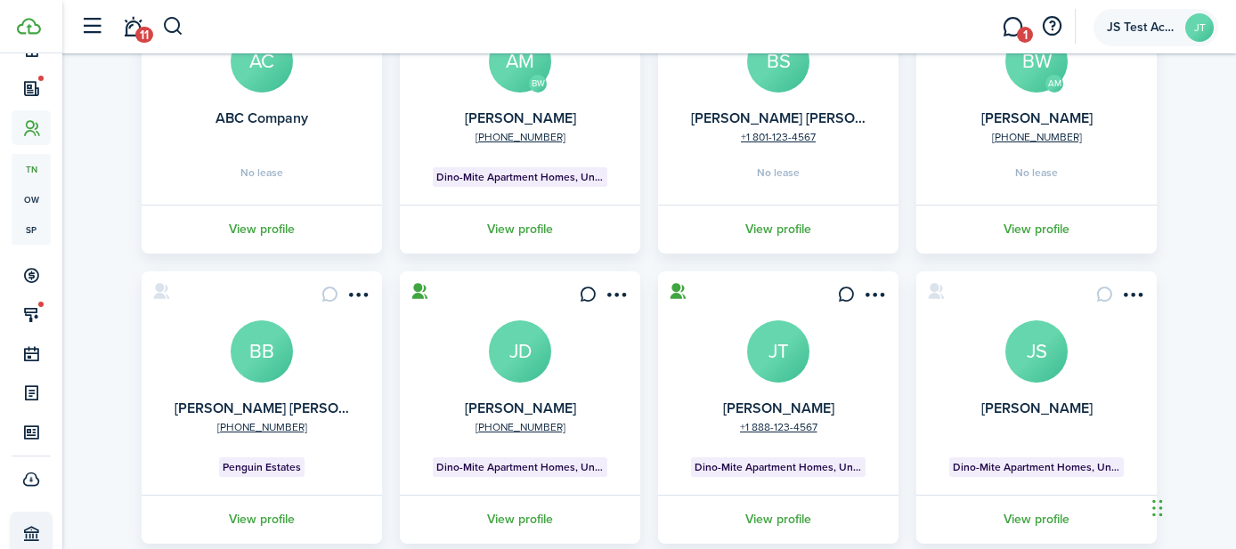
click at [1141, 30] on span "JS Test Account" at bounding box center [1142, 27] width 71 height 12
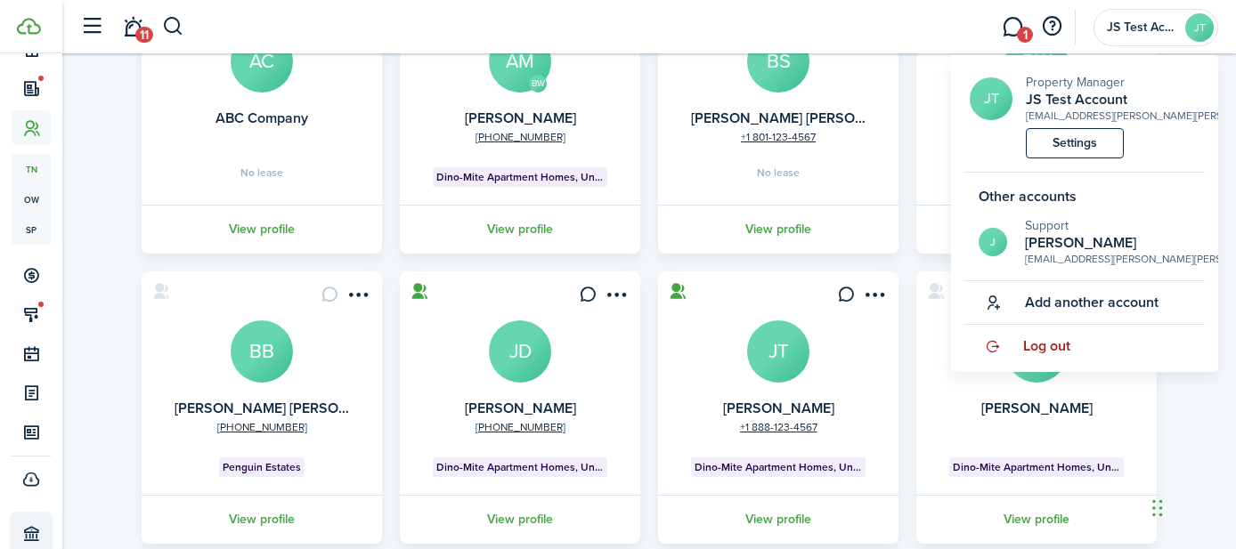
click at [1039, 340] on span "Log out" at bounding box center [1046, 346] width 47 height 16
